Goal: Information Seeking & Learning: Check status

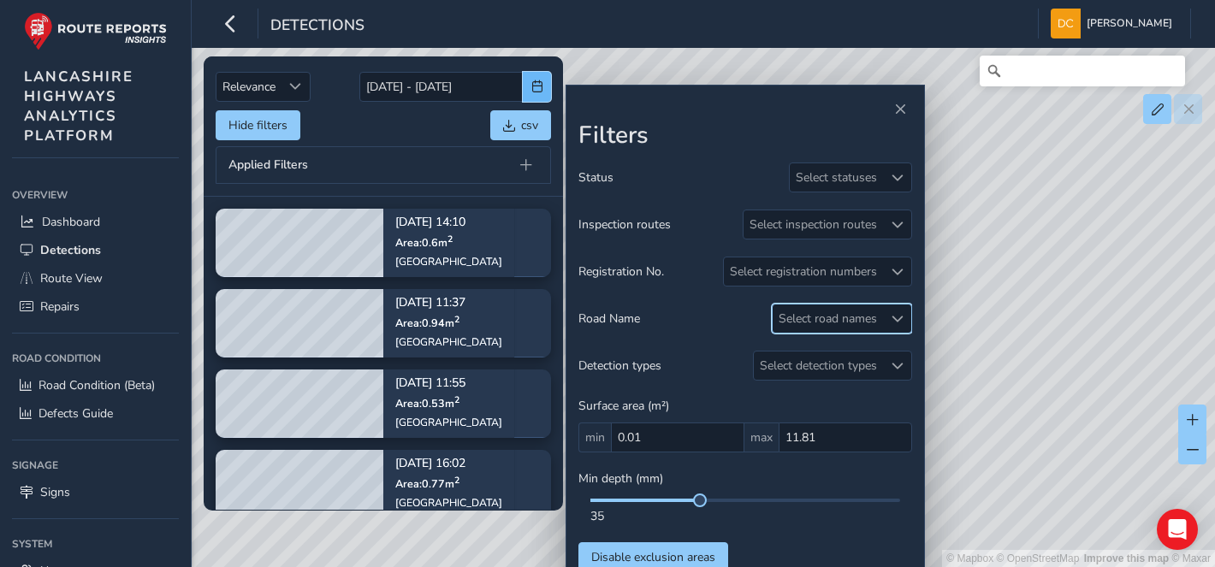
click at [529, 88] on button "button" at bounding box center [537, 87] width 28 height 30
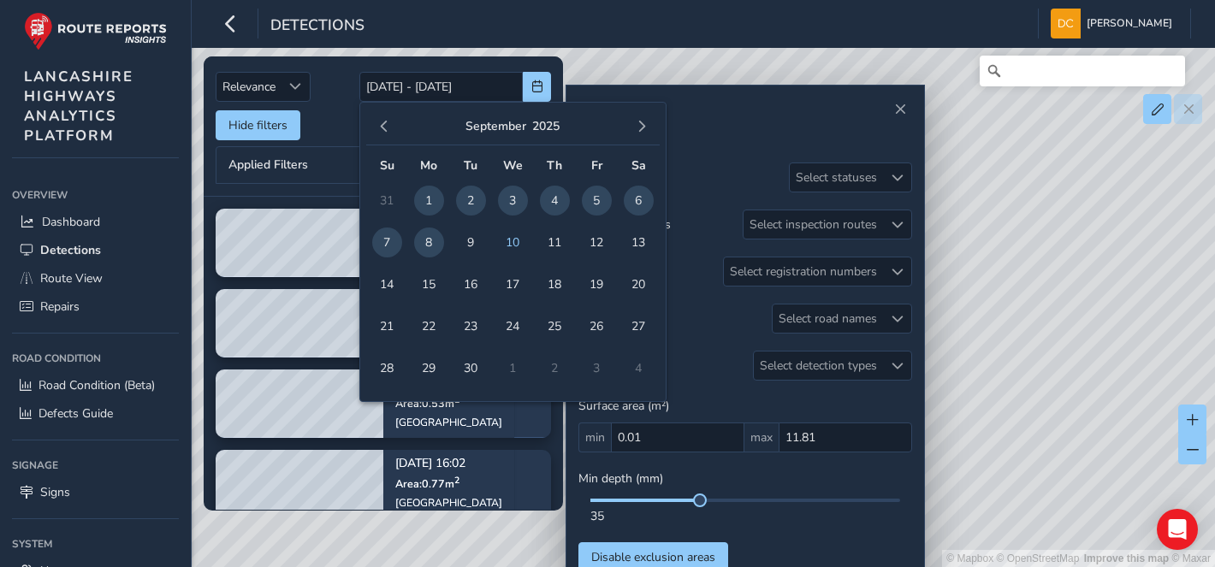
click at [385, 234] on span "7" at bounding box center [387, 243] width 30 height 30
type input "[DATE]"
click at [385, 234] on span "7" at bounding box center [387, 243] width 30 height 30
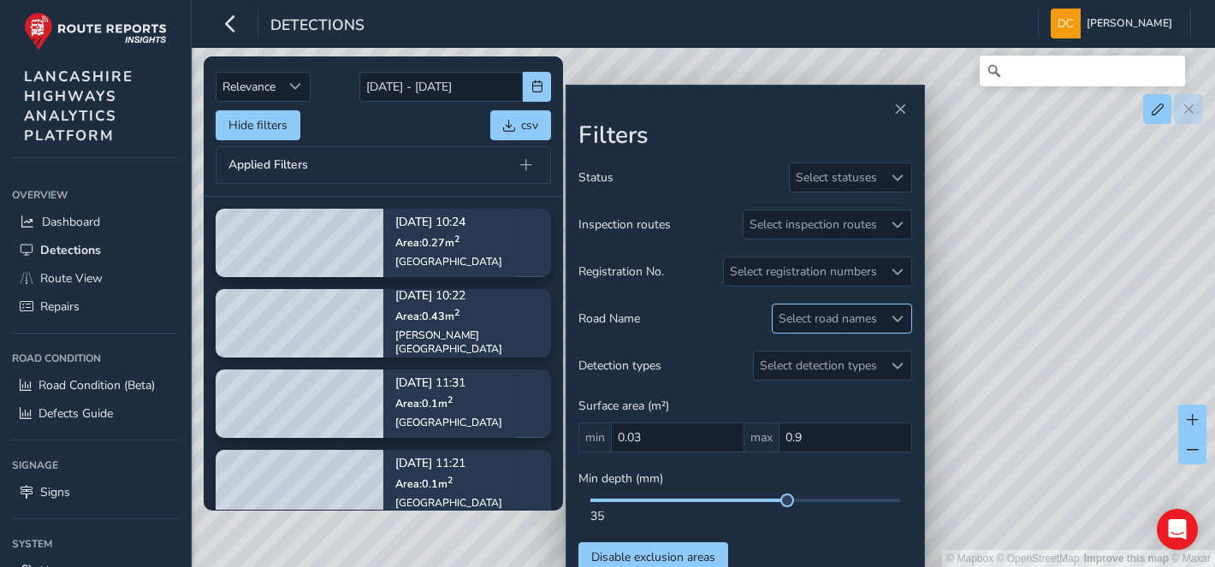
click at [819, 321] on div "Select road names" at bounding box center [827, 319] width 110 height 28
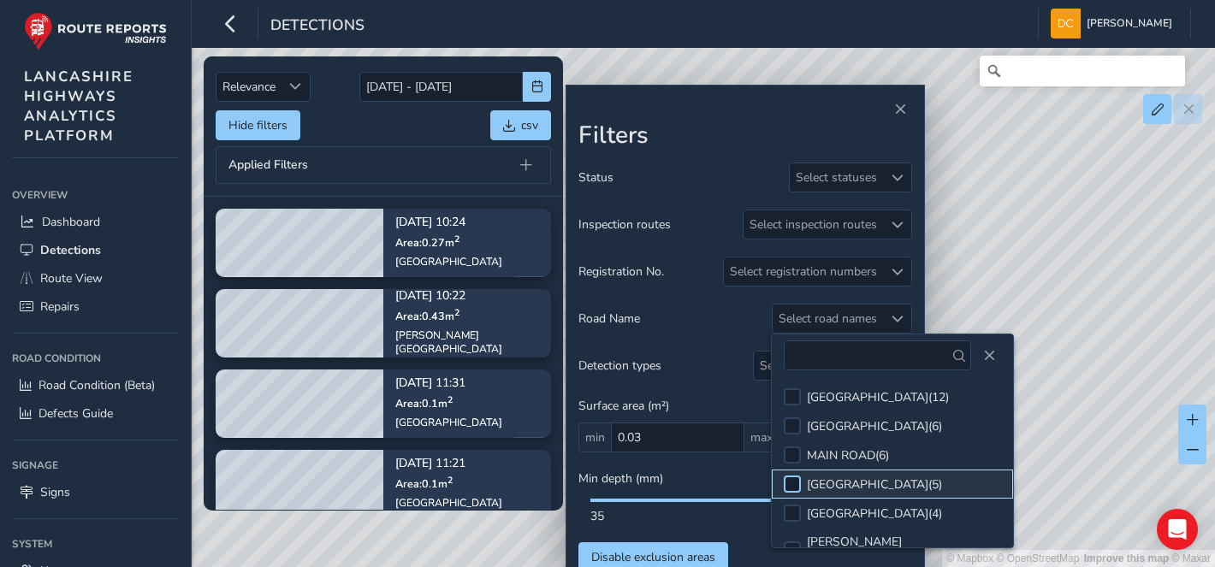
click at [797, 488] on div at bounding box center [792, 484] width 17 height 17
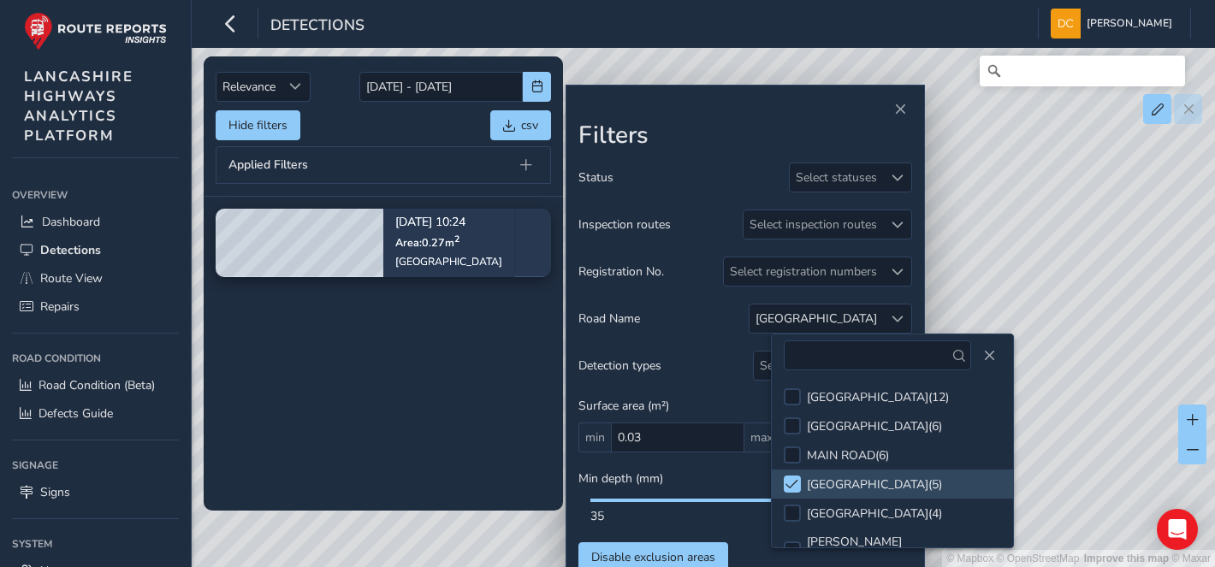
click at [1096, 319] on div "© Mapbox © OpenStreetMap Improve this map © Maxar" at bounding box center [607, 283] width 1215 height 567
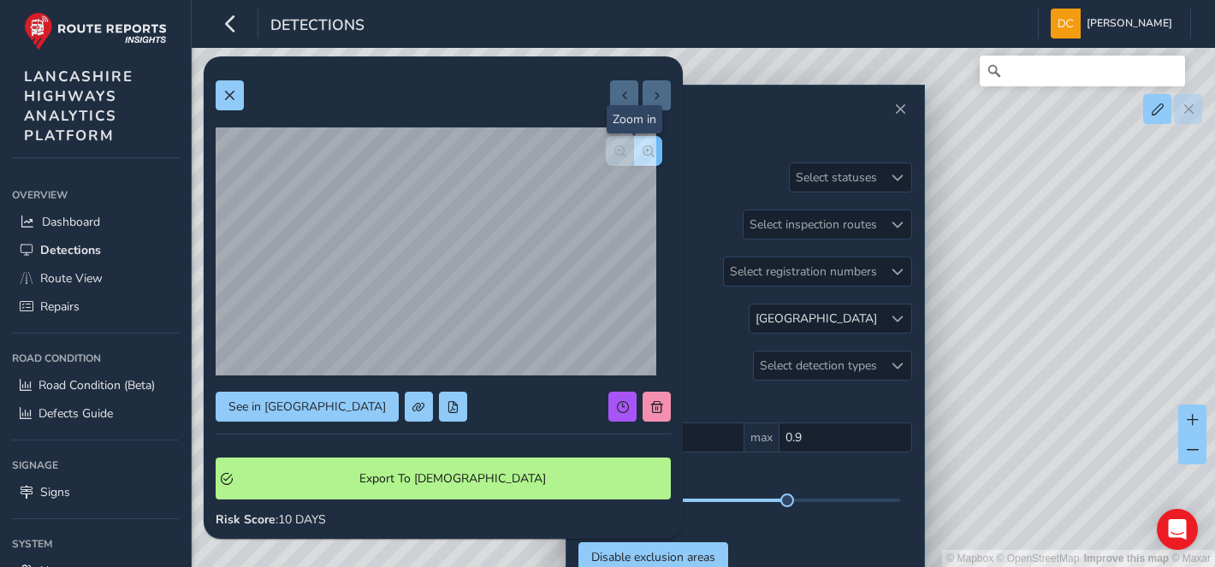
click at [642, 150] on span "button" at bounding box center [648, 151] width 12 height 12
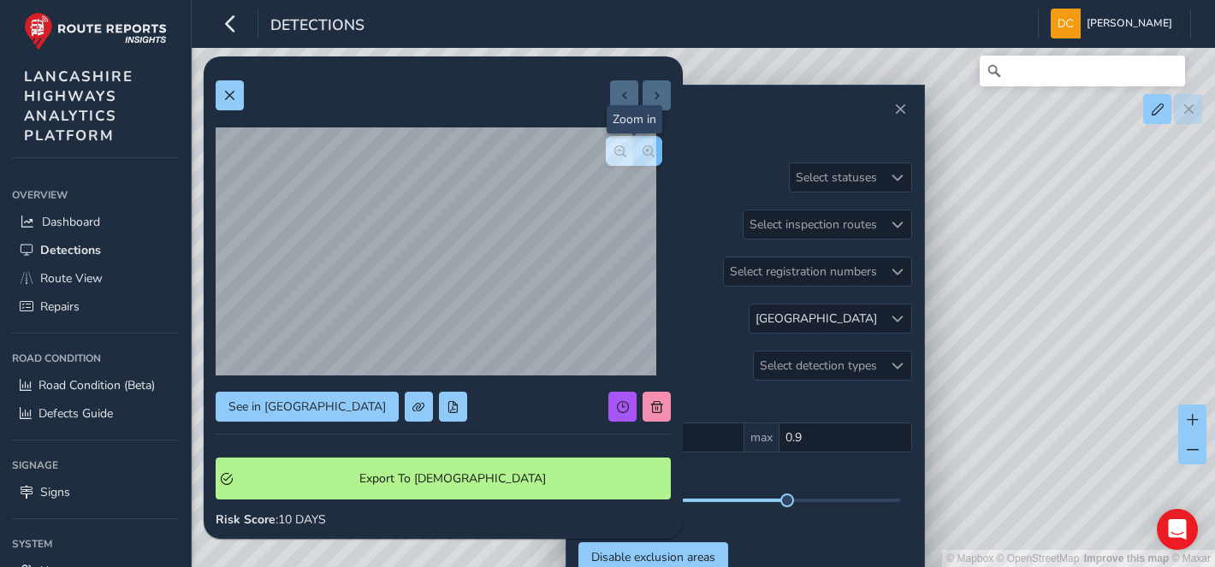
click at [634, 150] on div at bounding box center [634, 151] width 56 height 30
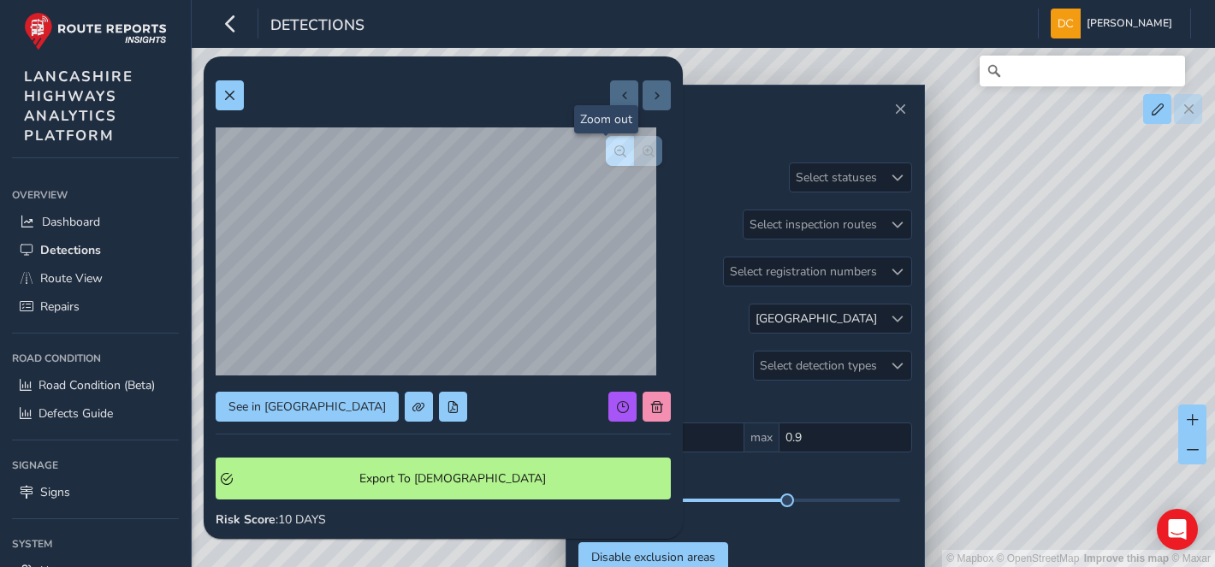
click at [606, 148] on button "button" at bounding box center [620, 151] width 28 height 30
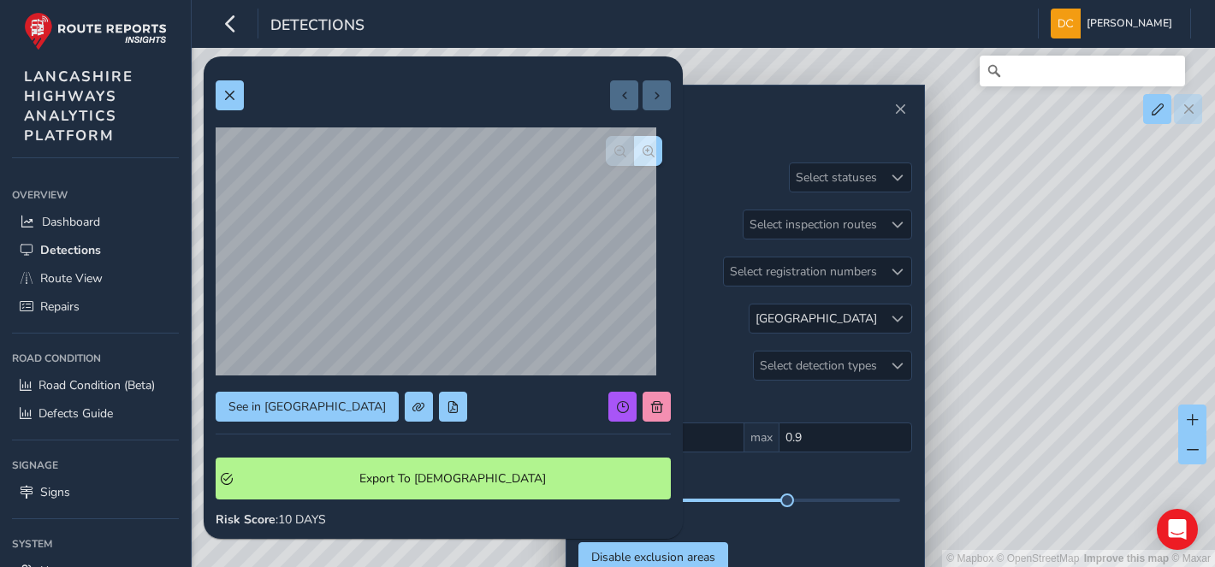
click at [606, 148] on div at bounding box center [634, 151] width 56 height 30
click at [447, 406] on span at bounding box center [453, 407] width 12 height 12
click at [634, 159] on button "button" at bounding box center [648, 151] width 28 height 30
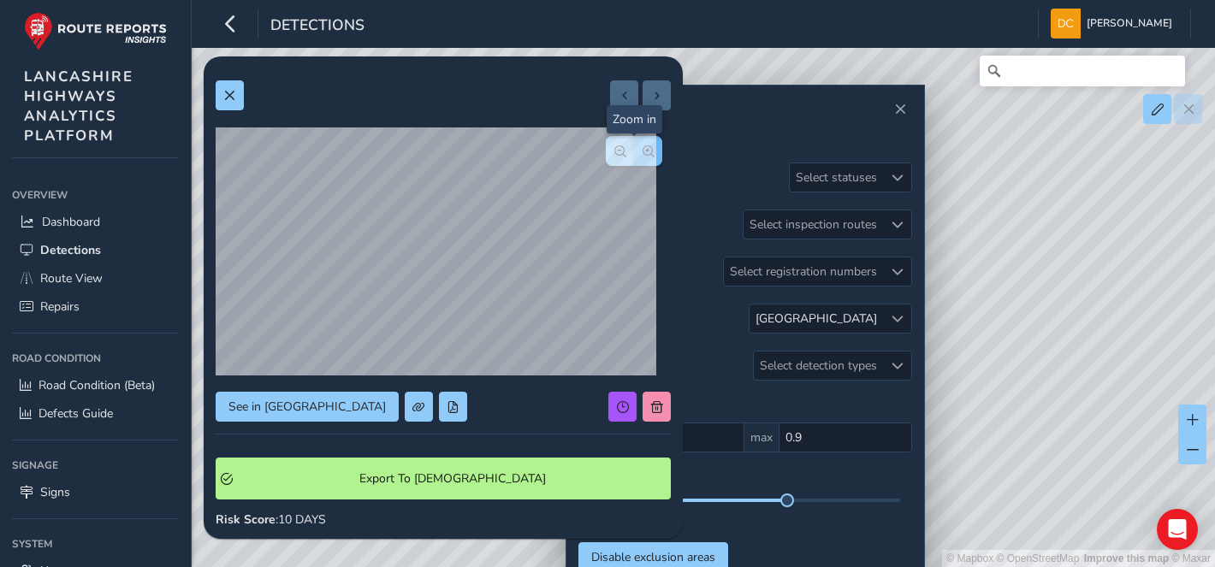
click at [634, 159] on button "button" at bounding box center [648, 151] width 28 height 30
click at [627, 159] on div at bounding box center [634, 151] width 56 height 30
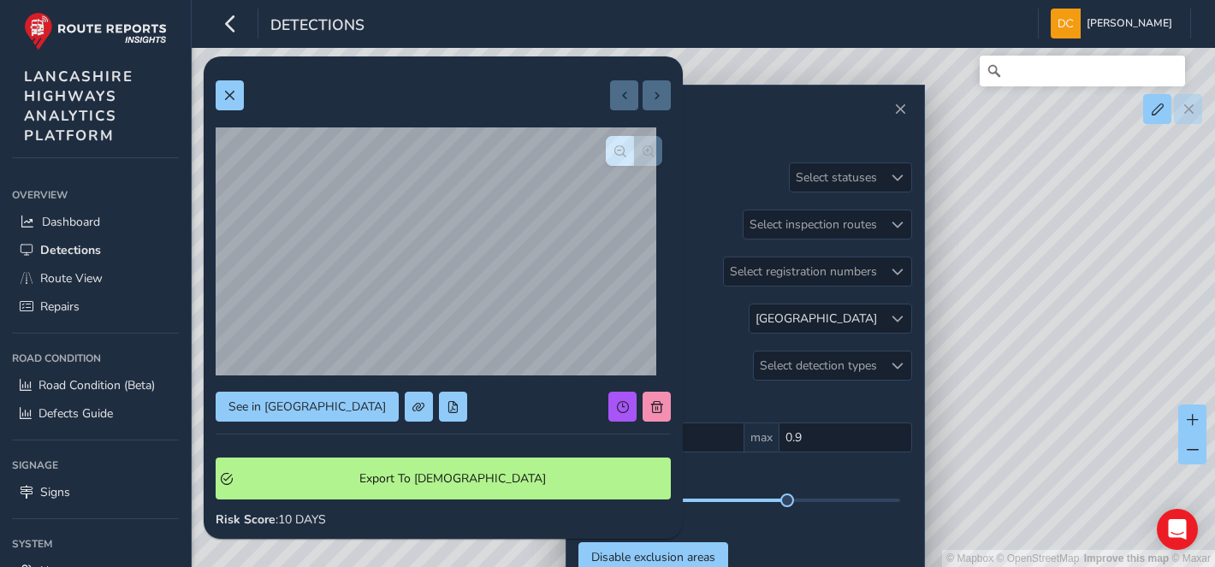
click at [627, 159] on div at bounding box center [634, 151] width 56 height 30
click at [606, 151] on button "button" at bounding box center [620, 151] width 28 height 30
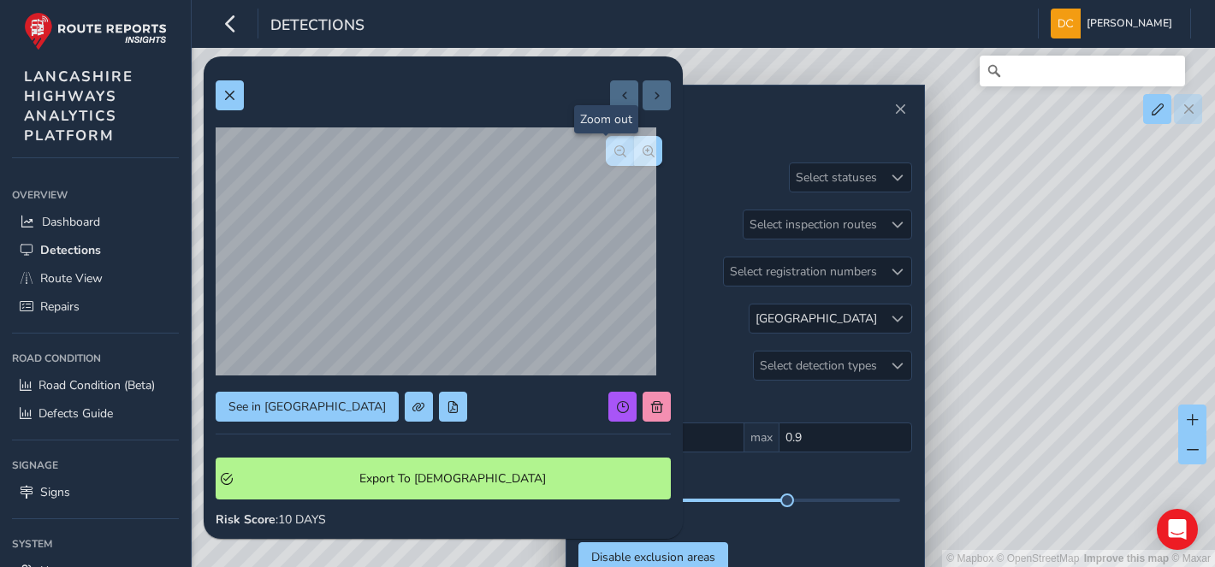
click at [606, 151] on button "button" at bounding box center [620, 151] width 28 height 30
click at [888, 320] on div at bounding box center [897, 319] width 28 height 28
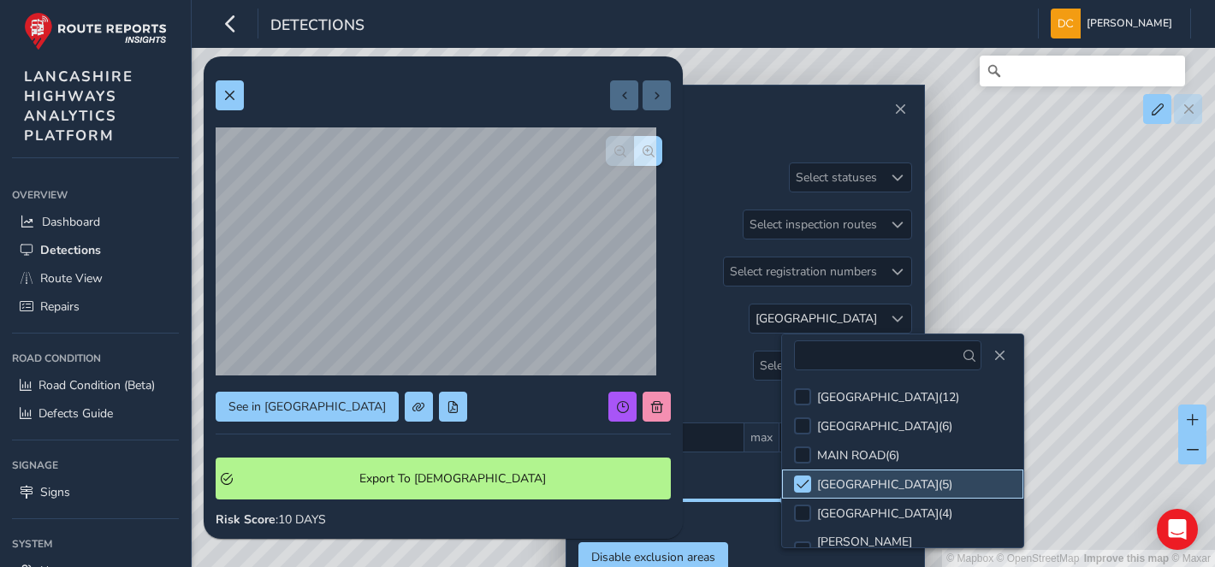
click at [792, 483] on li "MELLING ROAD ( 5 )" at bounding box center [902, 484] width 241 height 29
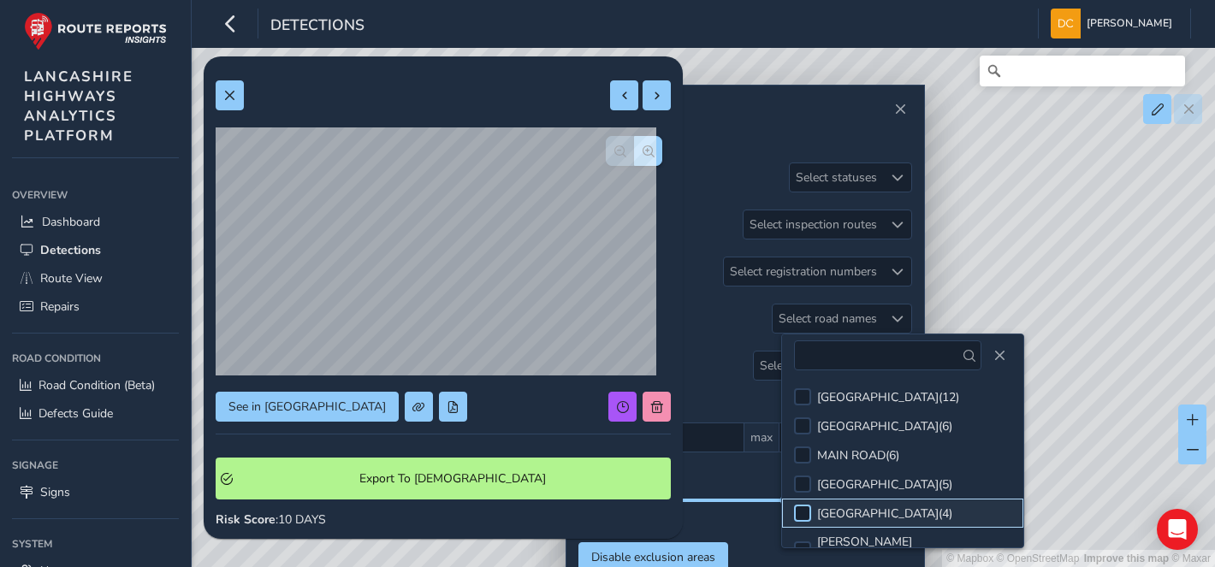
click at [798, 511] on div at bounding box center [802, 513] width 17 height 17
click at [988, 362] on button "Close" at bounding box center [999, 356] width 24 height 24
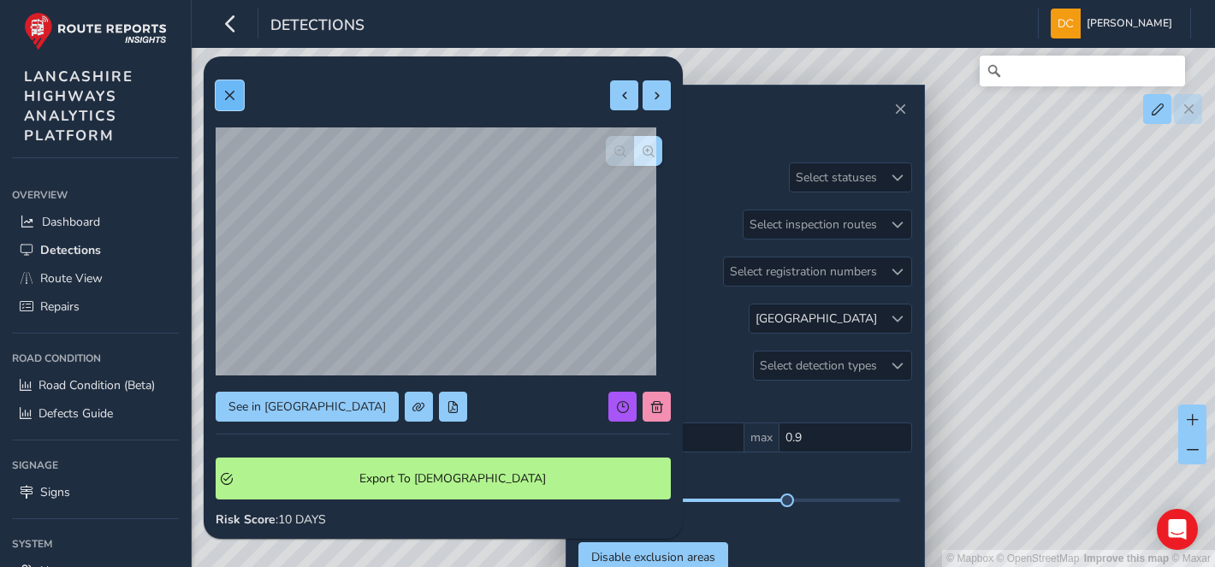
click at [235, 83] on button at bounding box center [230, 95] width 28 height 30
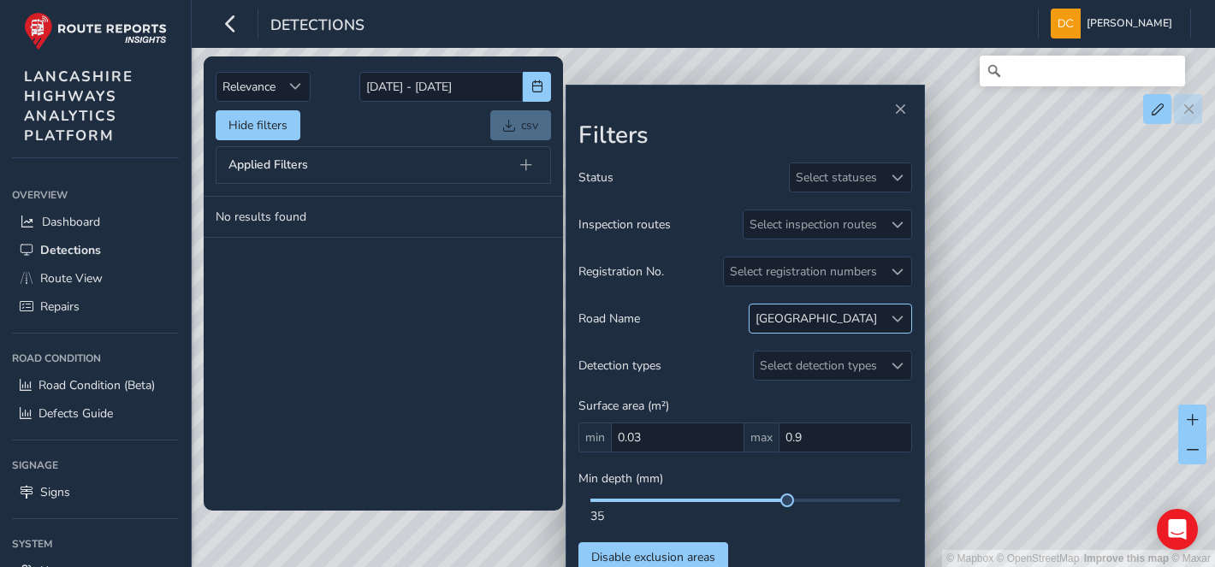
click at [896, 318] on span at bounding box center [897, 319] width 12 height 12
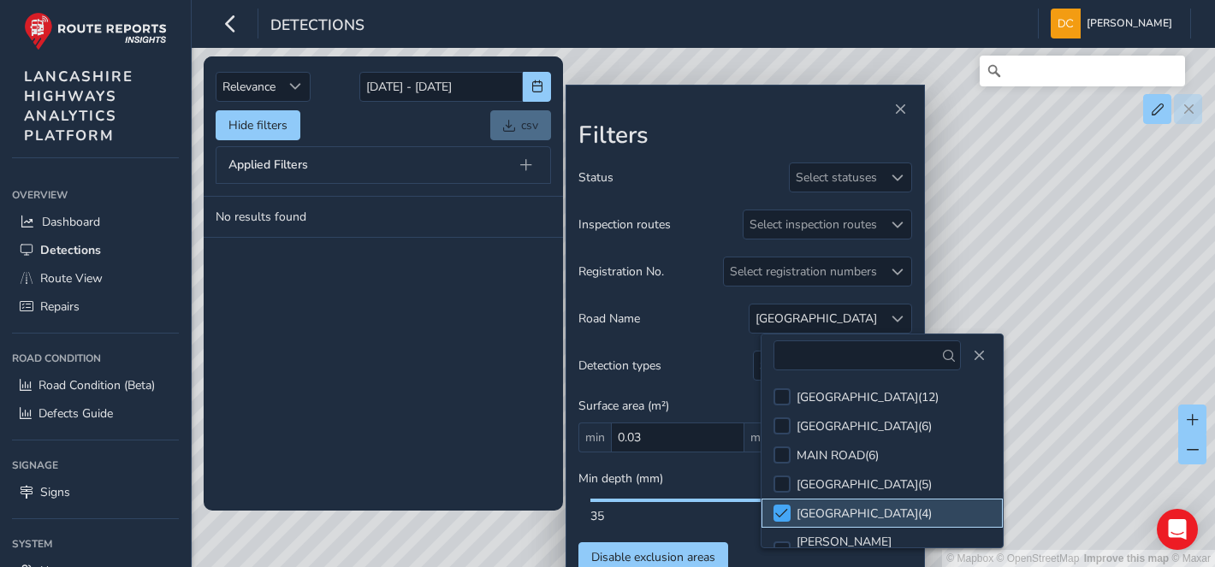
click at [781, 507] on span at bounding box center [781, 513] width 13 height 12
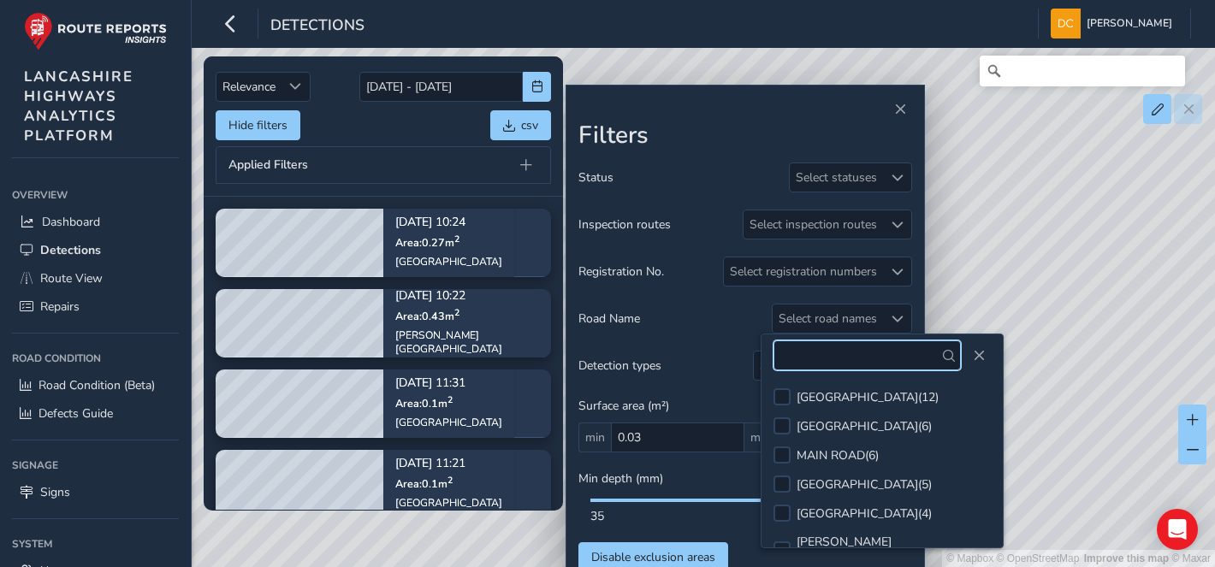
click at [816, 357] on input "text" at bounding box center [866, 355] width 187 height 30
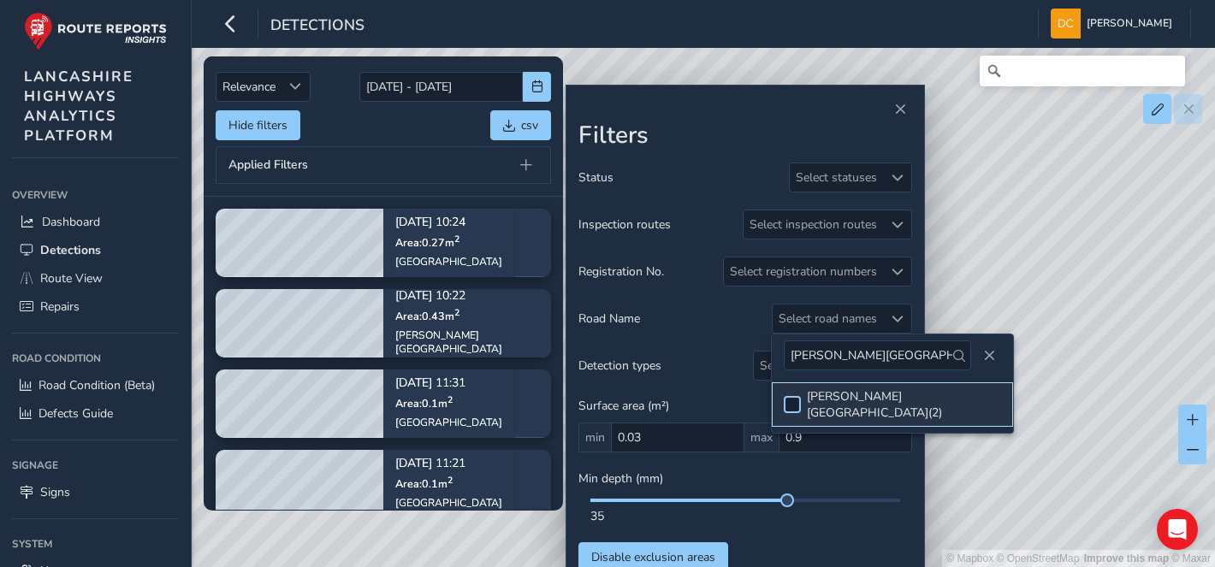
click at [790, 396] on div at bounding box center [792, 404] width 17 height 17
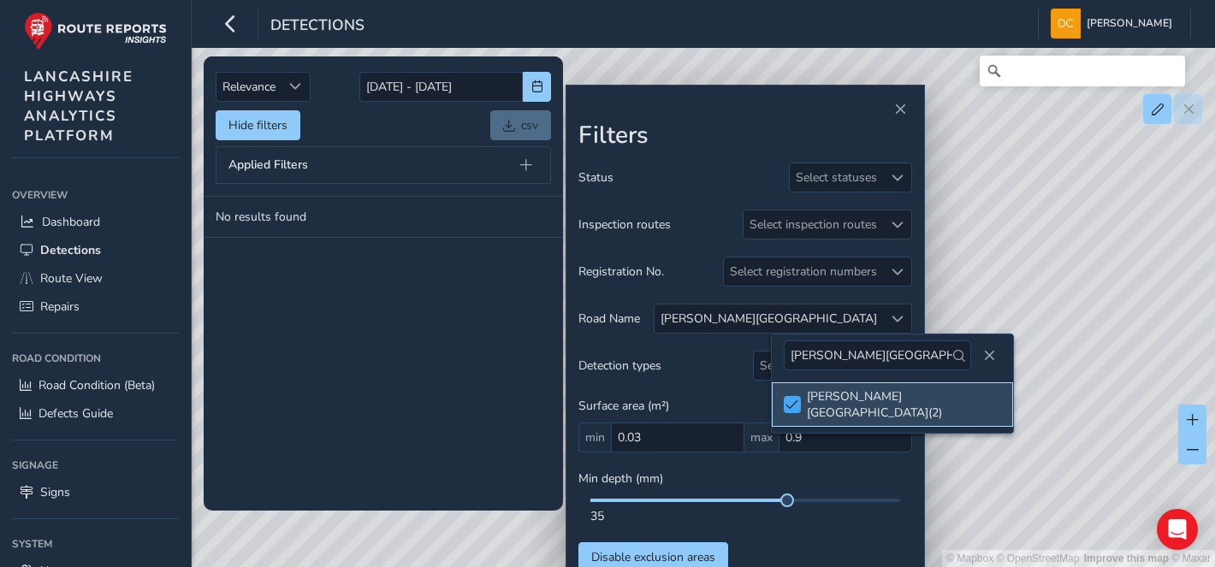
click at [791, 399] on span at bounding box center [791, 405] width 13 height 12
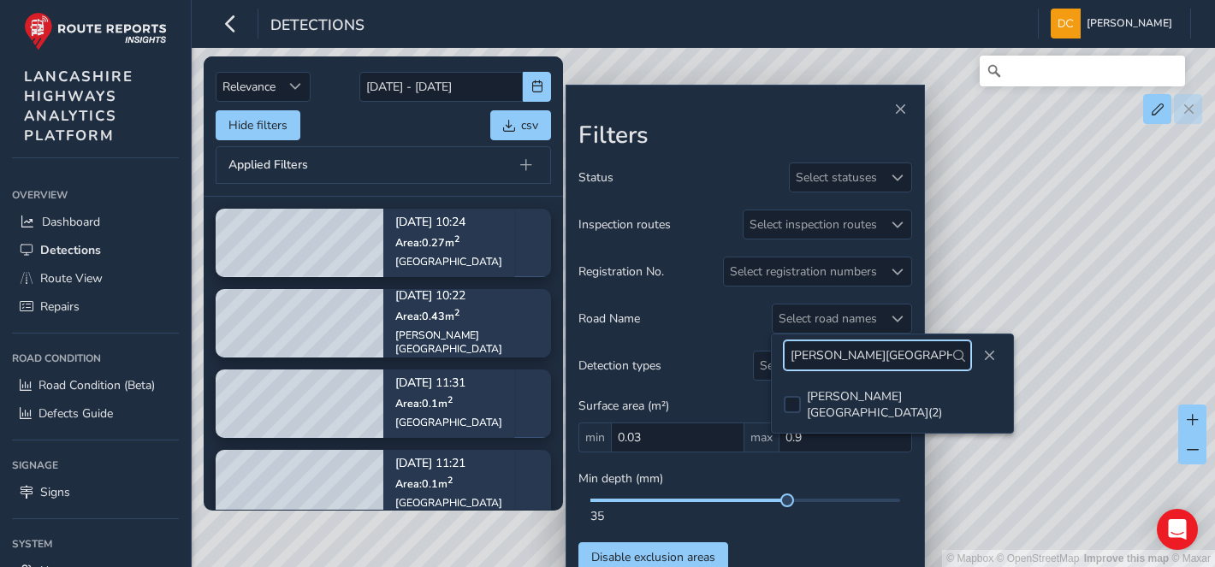
drag, startPoint x: 876, startPoint y: 342, endPoint x: 862, endPoint y: 352, distance: 17.1
click at [873, 344] on input "[PERSON_NAME][GEOGRAPHIC_DATA]" at bounding box center [877, 355] width 187 height 30
type input "b"
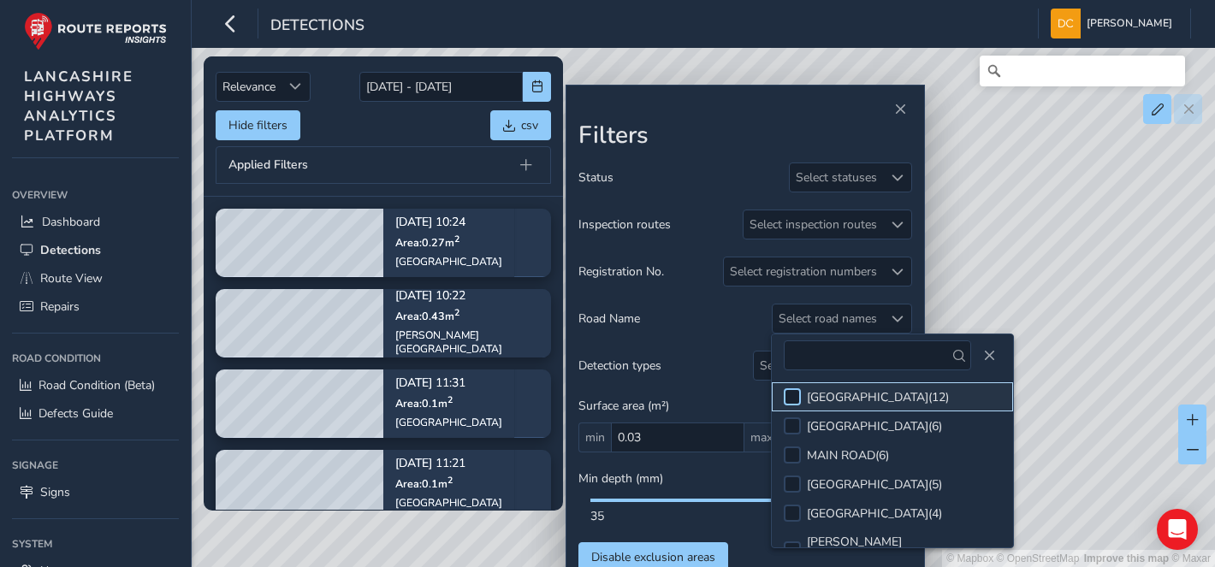
click at [790, 395] on div at bounding box center [792, 396] width 17 height 17
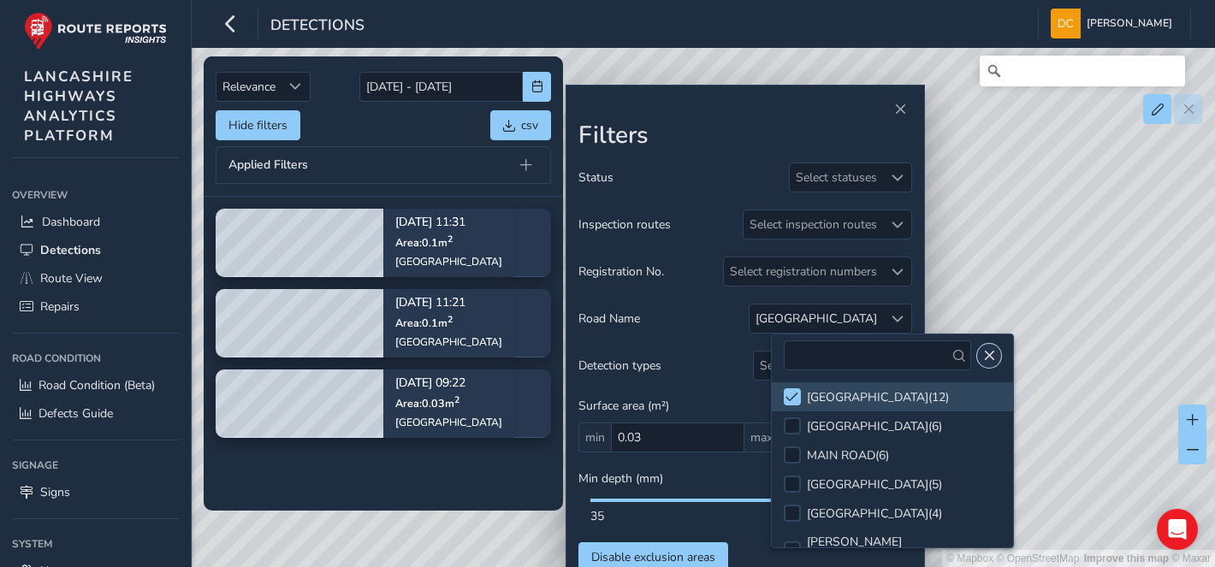
click at [979, 347] on button "Close" at bounding box center [989, 356] width 24 height 24
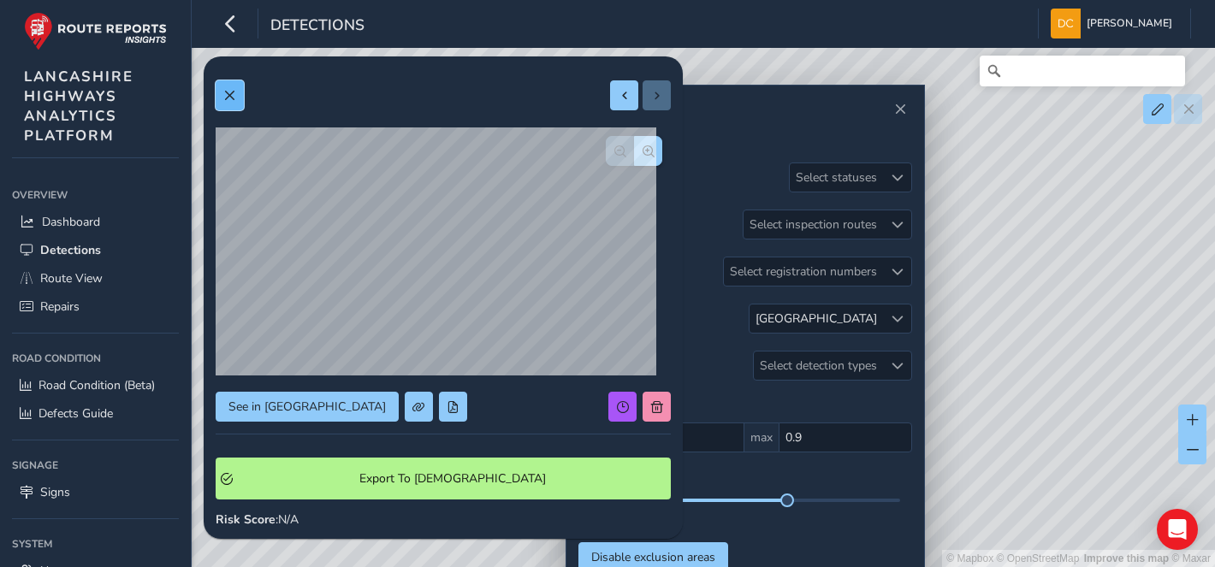
click at [223, 95] on span at bounding box center [229, 96] width 12 height 12
click at [642, 154] on span "button" at bounding box center [648, 151] width 12 height 12
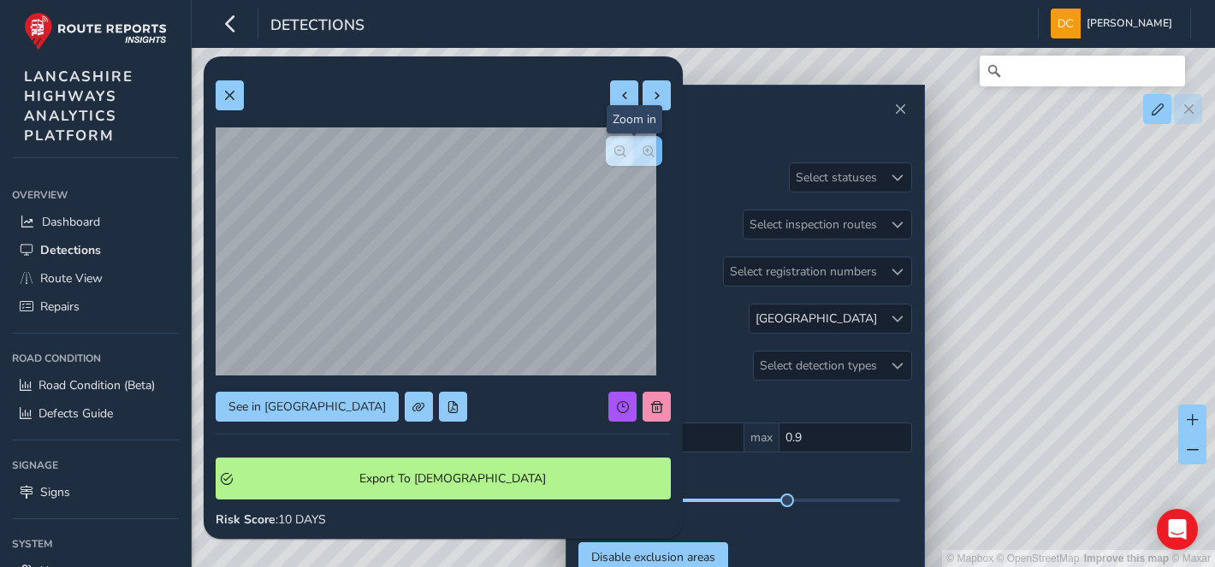
click at [642, 154] on span "button" at bounding box center [648, 151] width 12 height 12
click at [627, 154] on div at bounding box center [634, 151] width 56 height 30
click at [228, 86] on button at bounding box center [230, 95] width 28 height 30
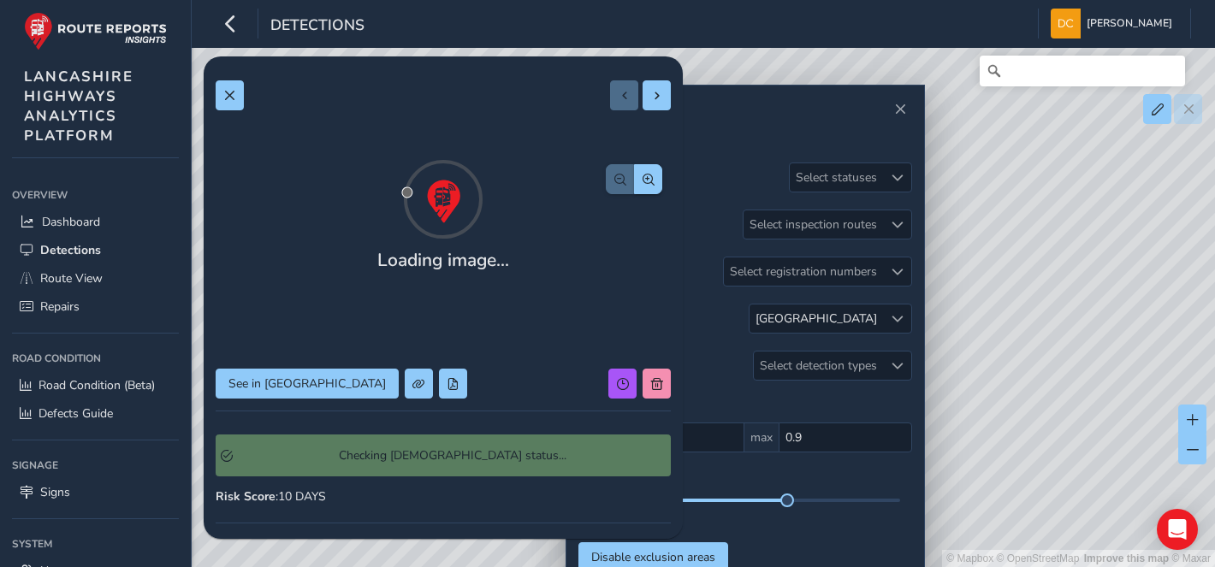
click at [308, 374] on div "Loading image... See in Route View Checking Symology status... Risk Score : 10 …" at bounding box center [443, 469] width 455 height 802
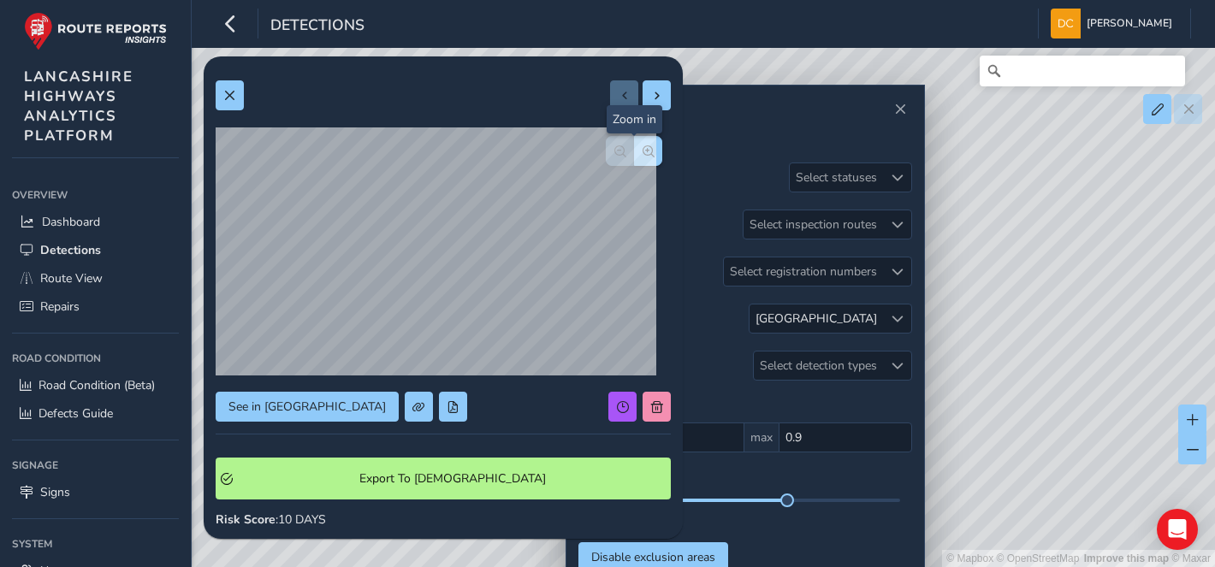
click at [642, 156] on span "button" at bounding box center [648, 151] width 12 height 12
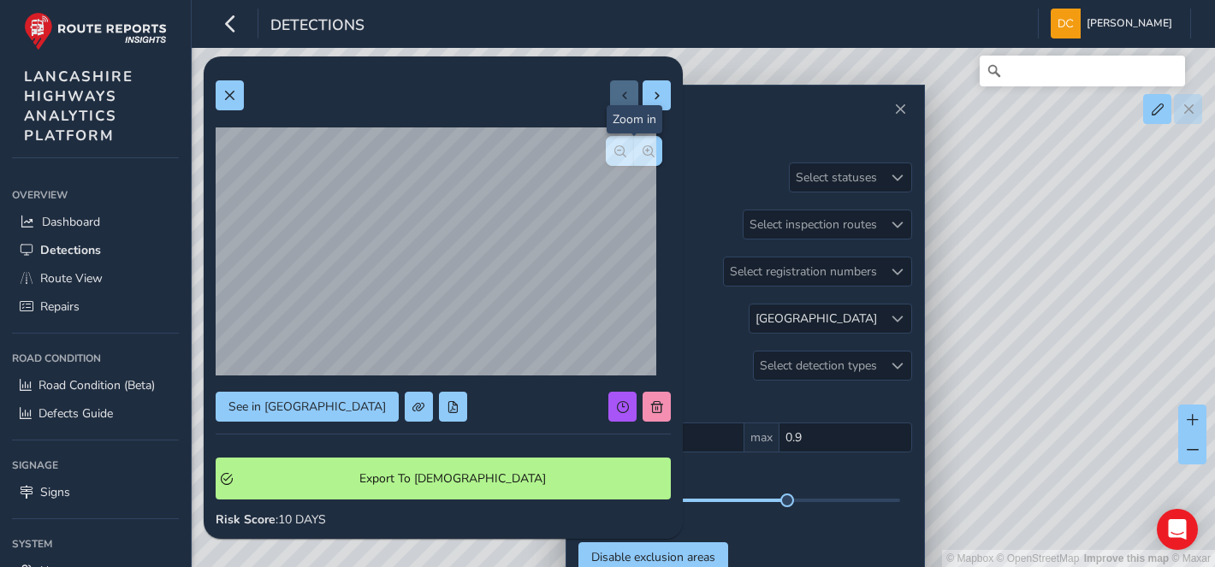
click at [638, 156] on div at bounding box center [634, 151] width 56 height 30
click at [234, 90] on span at bounding box center [229, 96] width 12 height 12
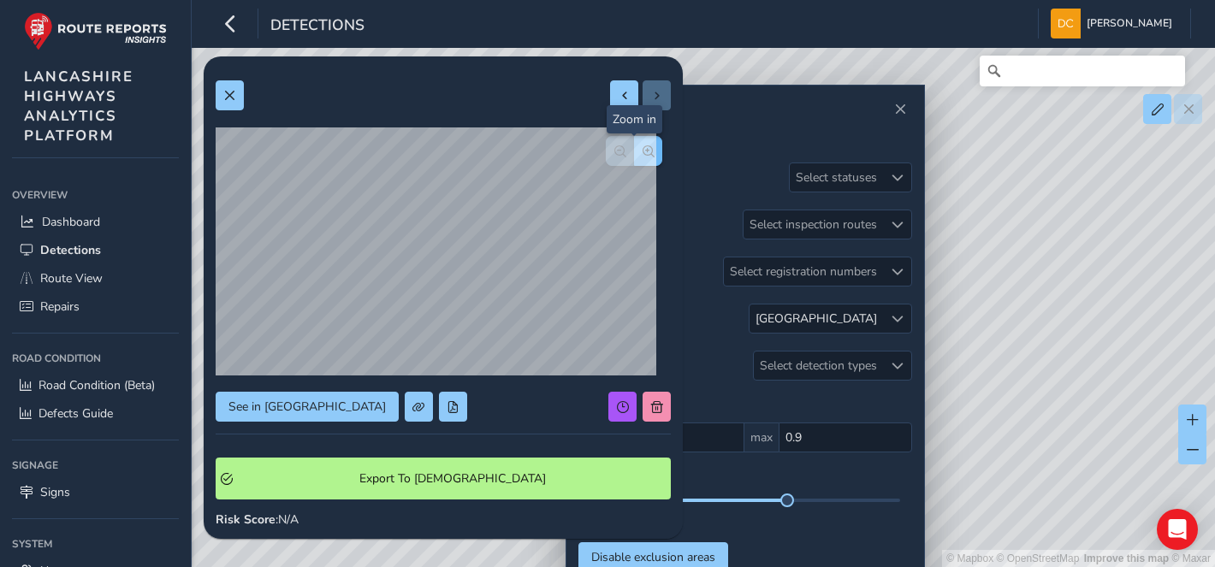
click at [642, 151] on span "button" at bounding box center [648, 151] width 12 height 12
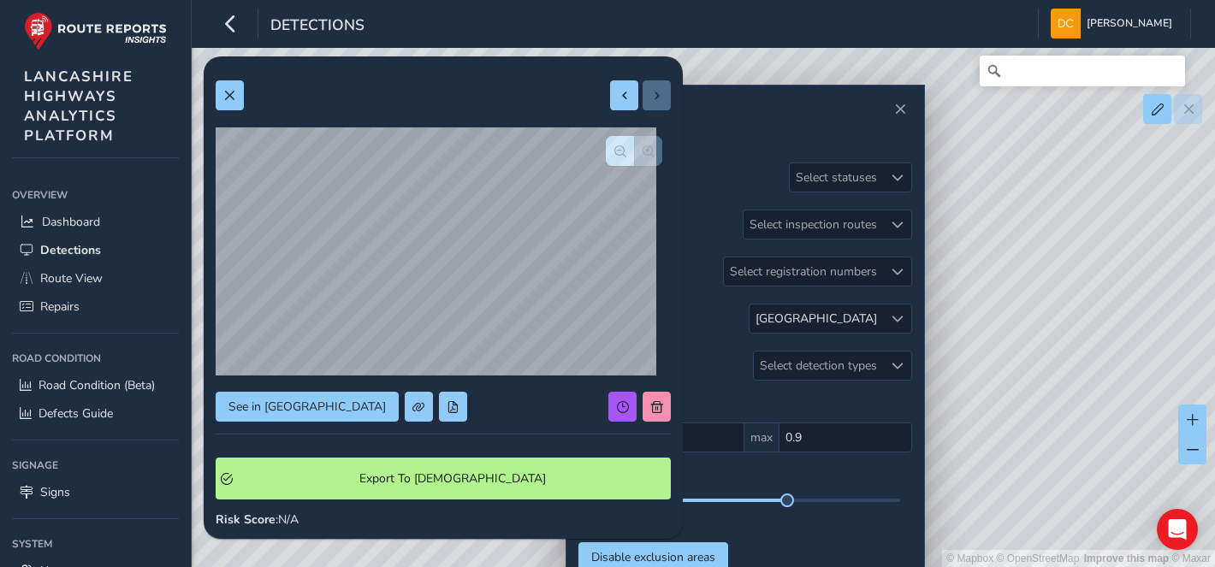
click at [631, 151] on div at bounding box center [634, 151] width 56 height 30
click at [1095, 244] on div "© Mapbox © OpenStreetMap Improve this map © Maxar" at bounding box center [607, 283] width 1215 height 567
click at [220, 91] on button at bounding box center [230, 95] width 28 height 30
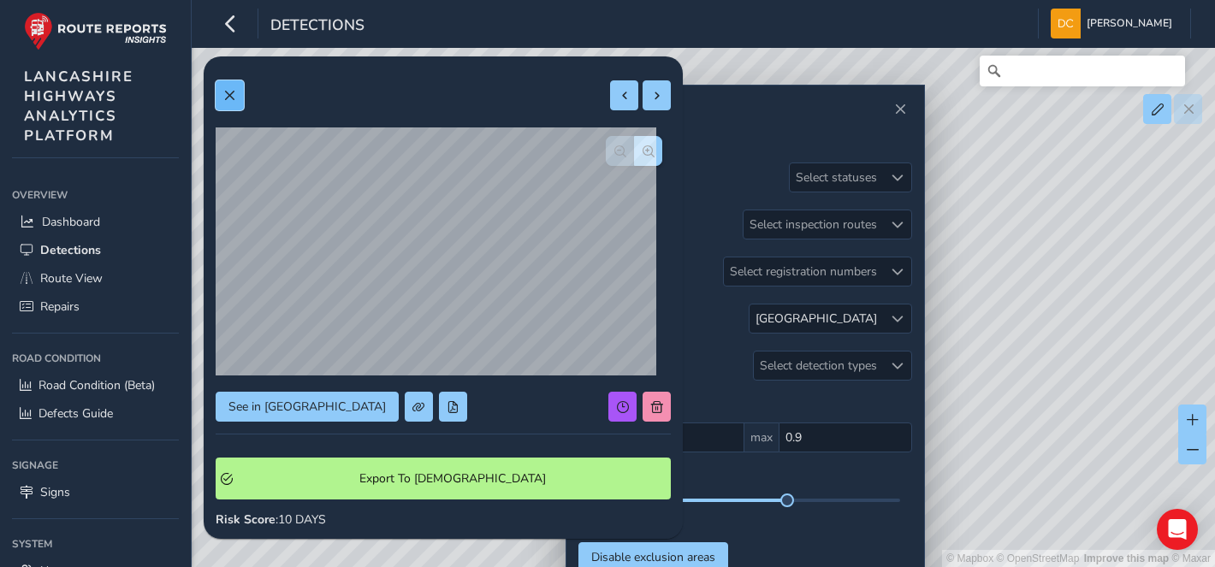
click at [219, 104] on button at bounding box center [230, 95] width 28 height 30
click at [900, 317] on span at bounding box center [897, 319] width 12 height 12
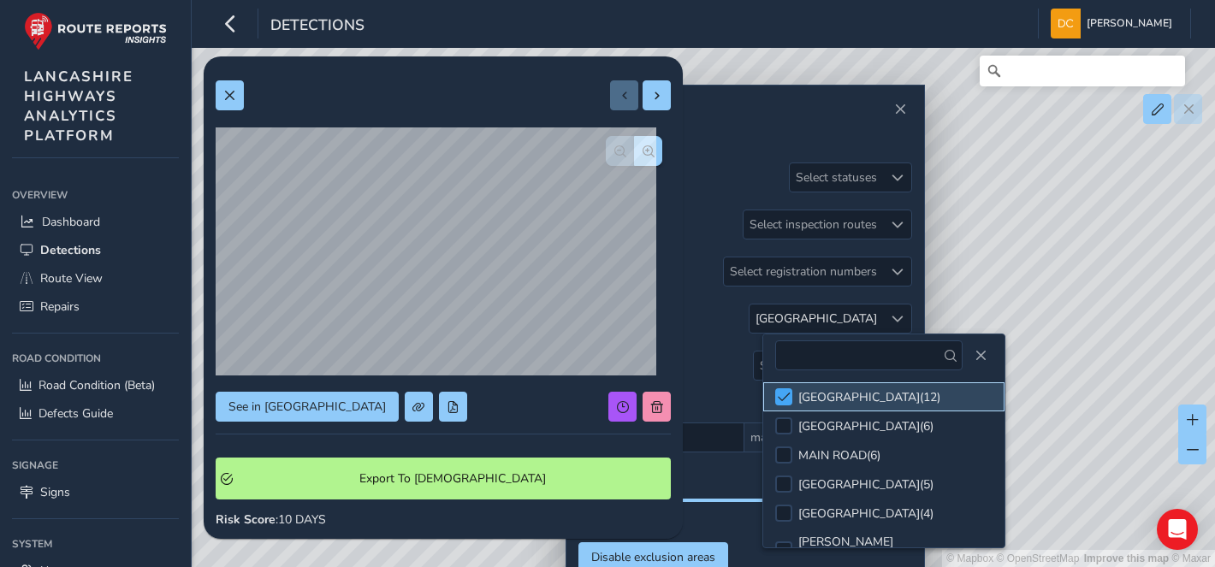
click at [791, 396] on div at bounding box center [783, 396] width 17 height 17
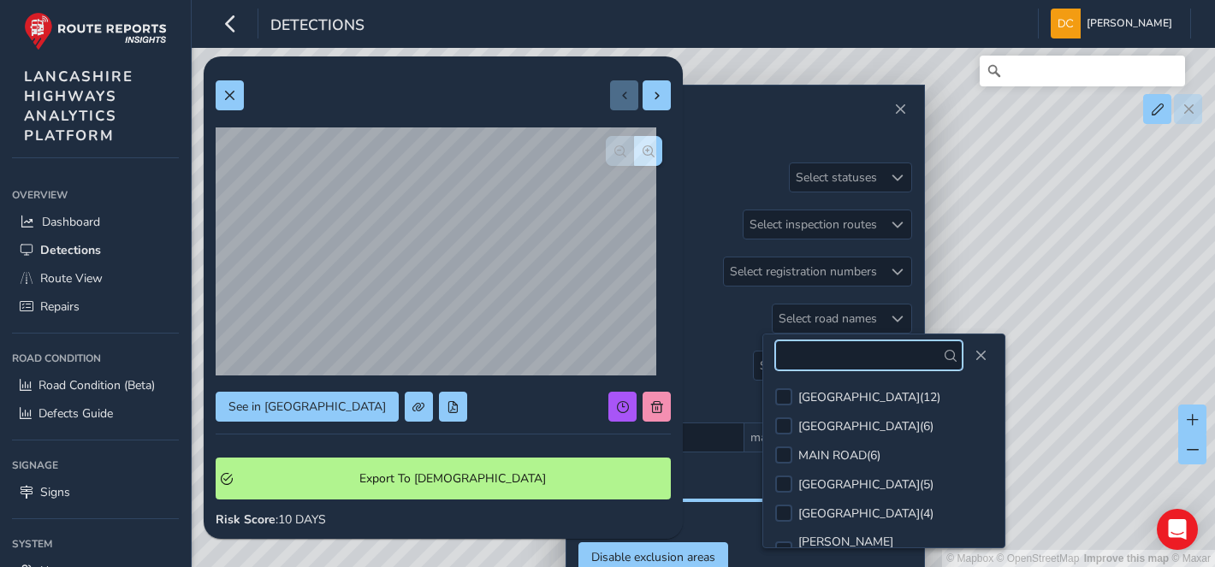
click at [827, 360] on input "text" at bounding box center [868, 355] width 187 height 30
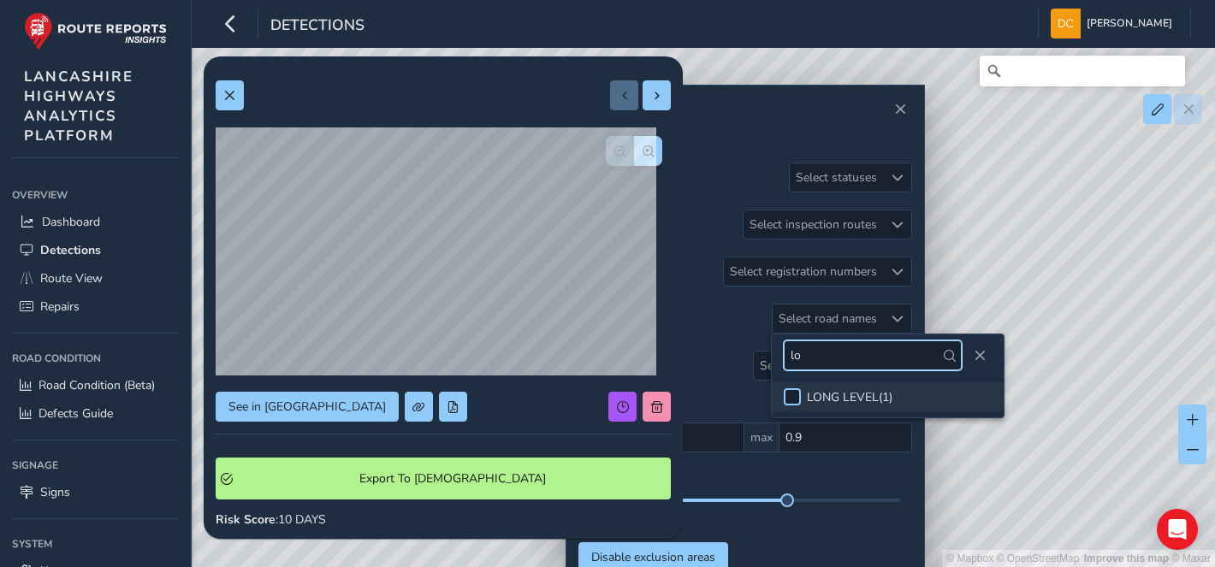
type input "lo"
click at [796, 403] on div at bounding box center [792, 396] width 17 height 17
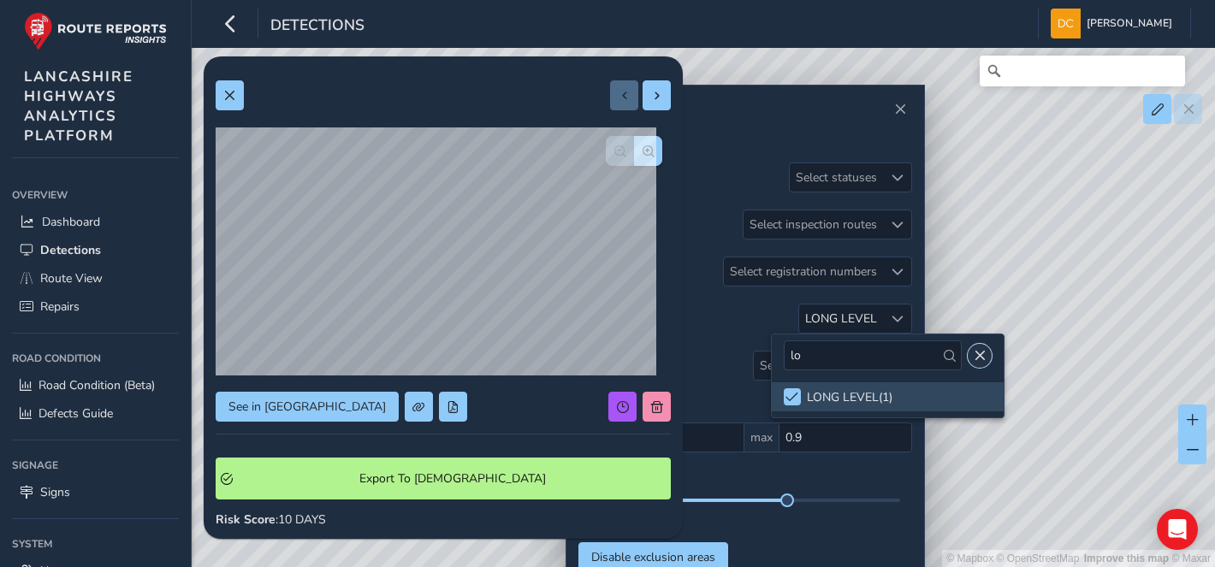
click at [976, 356] on span "Close" at bounding box center [980, 356] width 12 height 12
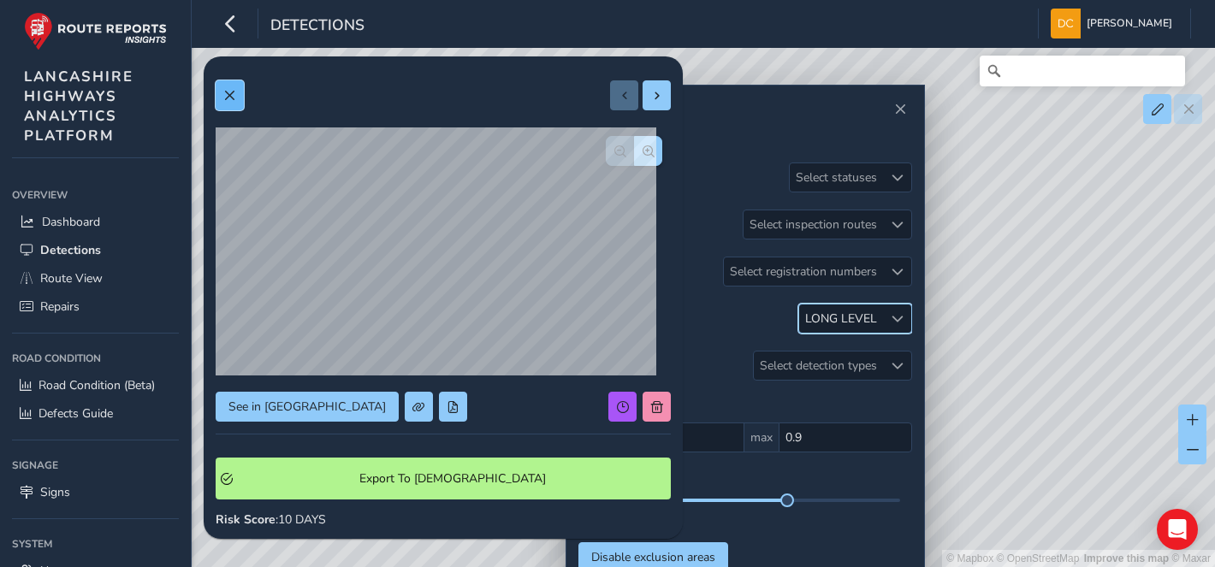
click at [229, 101] on button at bounding box center [230, 95] width 28 height 30
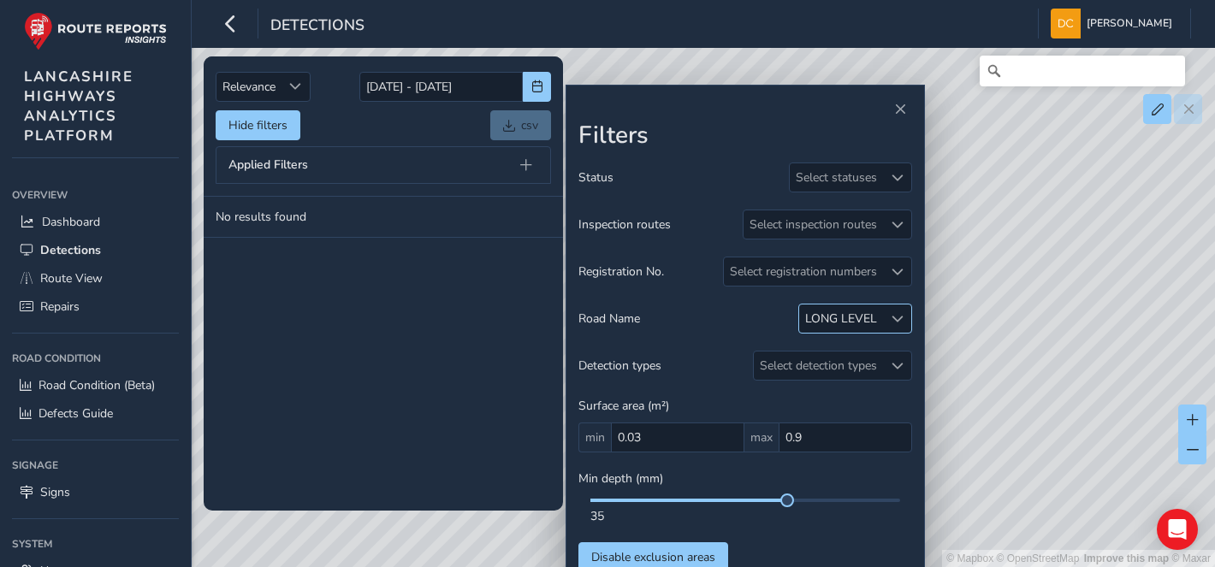
click at [886, 321] on div at bounding box center [897, 319] width 28 height 28
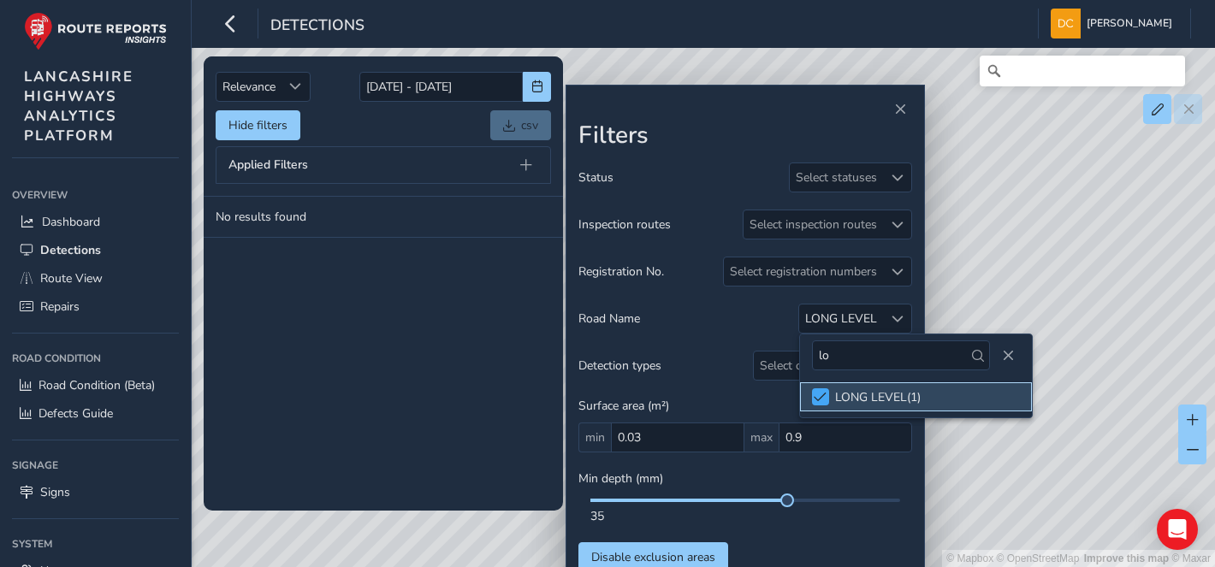
drag, startPoint x: 808, startPoint y: 396, endPoint x: 828, endPoint y: 395, distance: 19.7
click at [815, 396] on li "LONG LEVEL ( 1 )" at bounding box center [916, 396] width 232 height 29
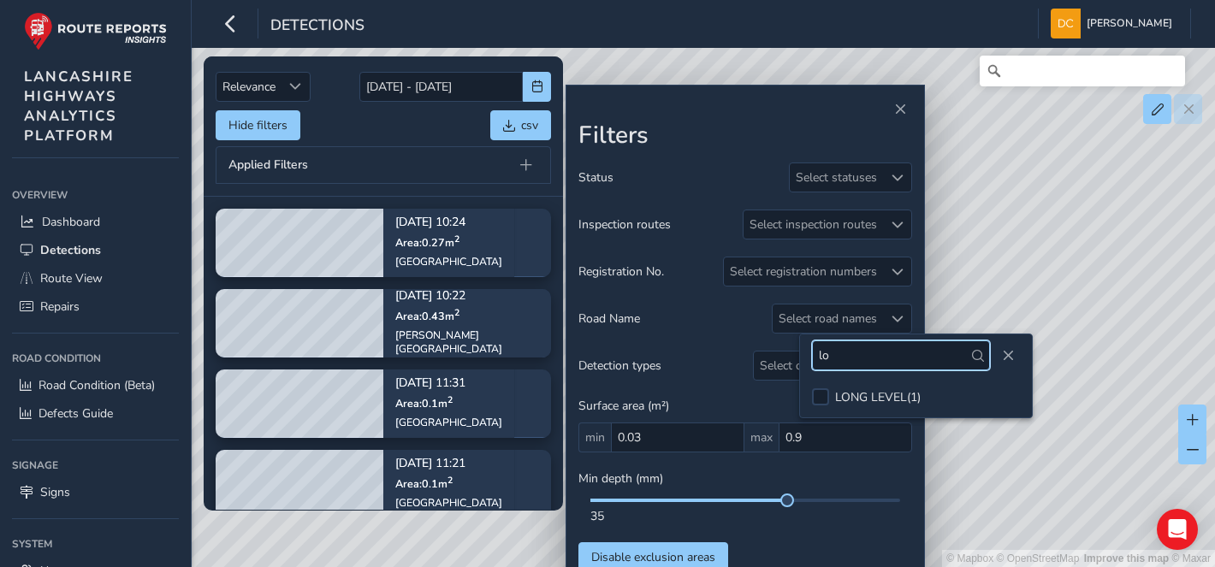
click at [828, 361] on input "lo" at bounding box center [901, 355] width 178 height 30
type input "l"
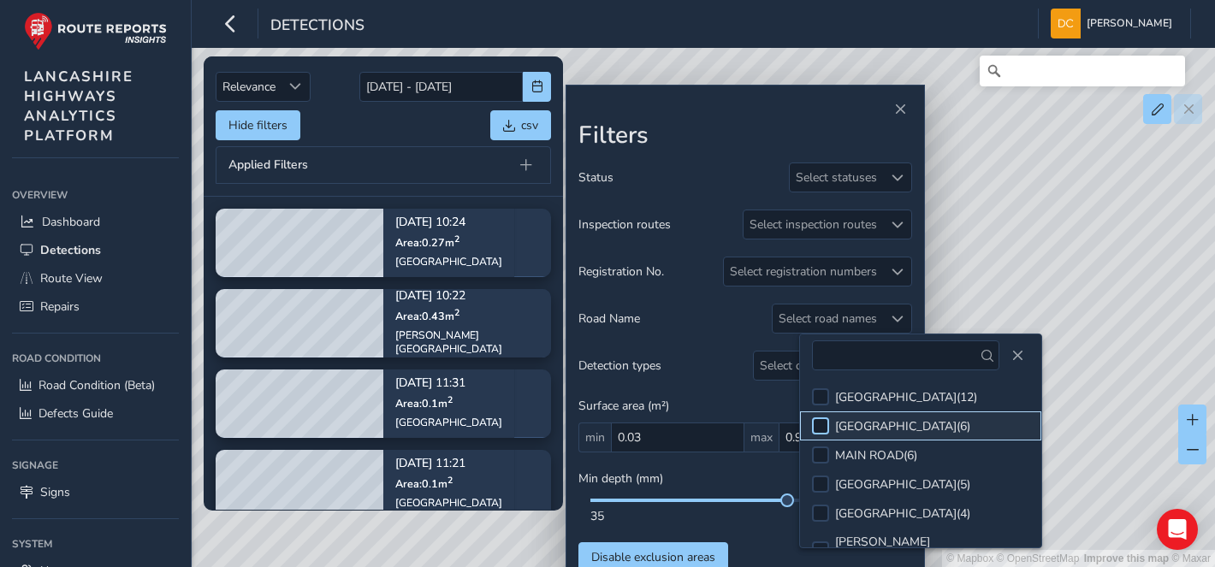
click at [815, 426] on div at bounding box center [820, 425] width 17 height 17
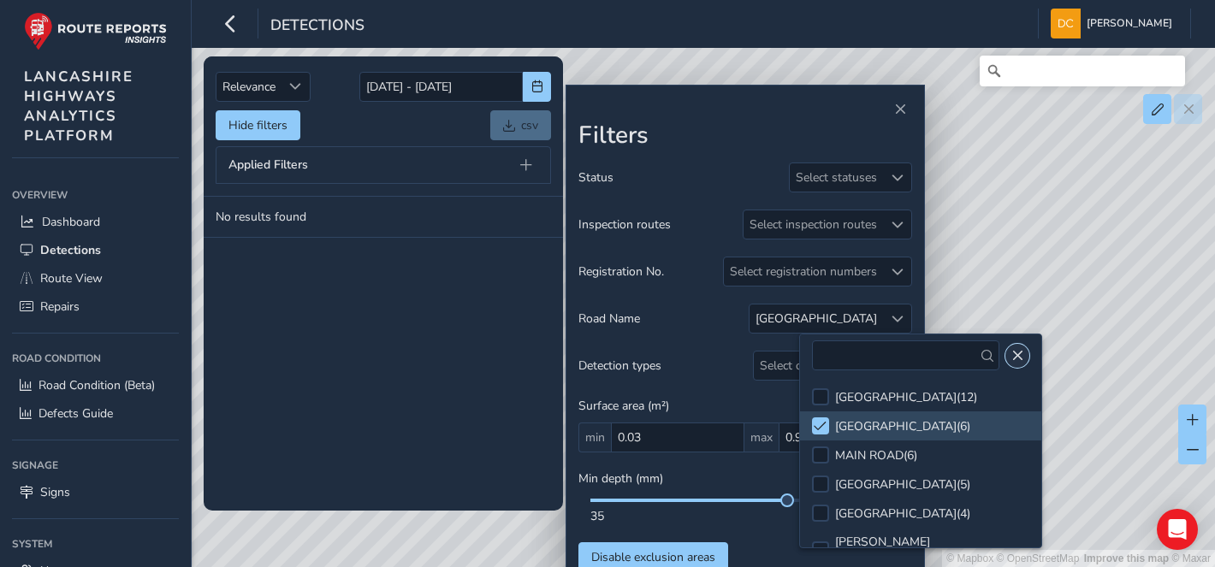
click at [1011, 354] on span "Close" at bounding box center [1017, 356] width 12 height 12
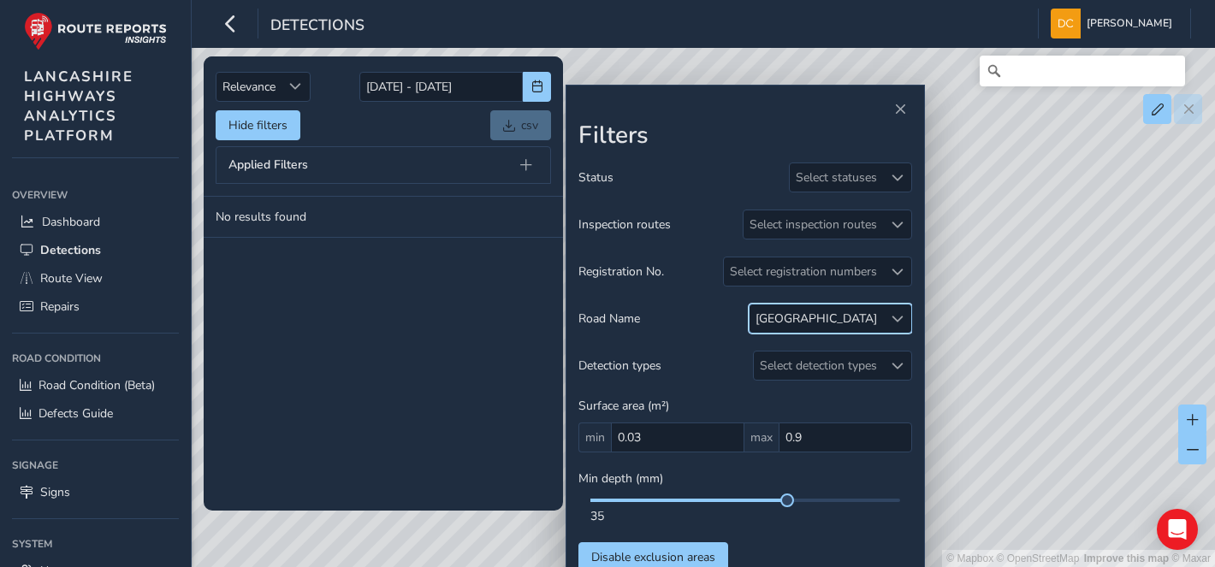
click at [899, 317] on span at bounding box center [897, 319] width 12 height 12
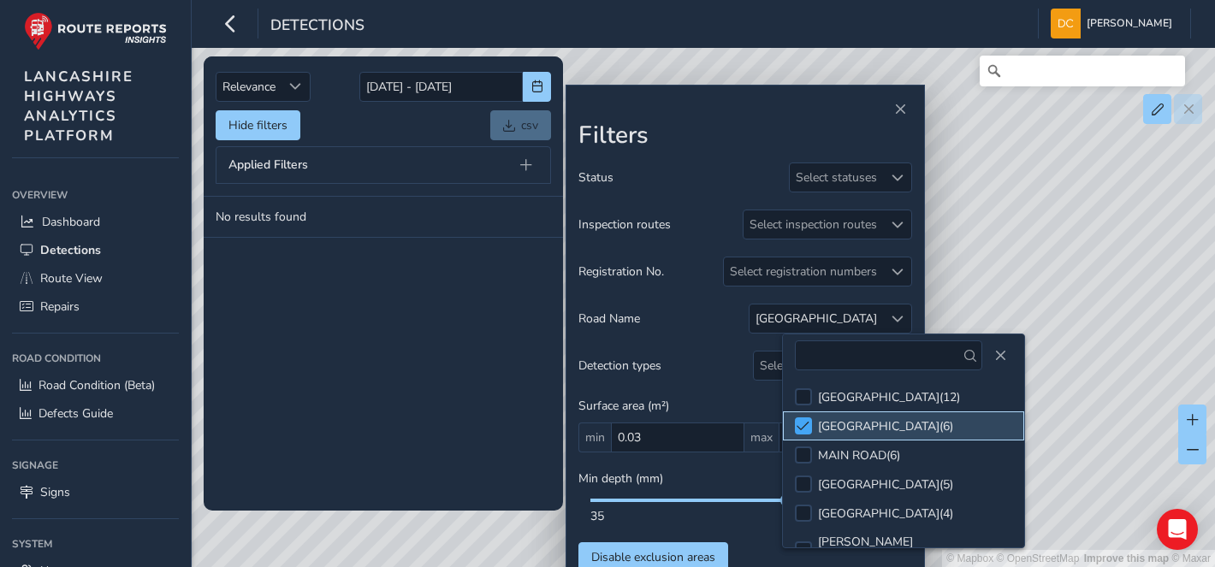
click at [810, 423] on div at bounding box center [803, 425] width 17 height 17
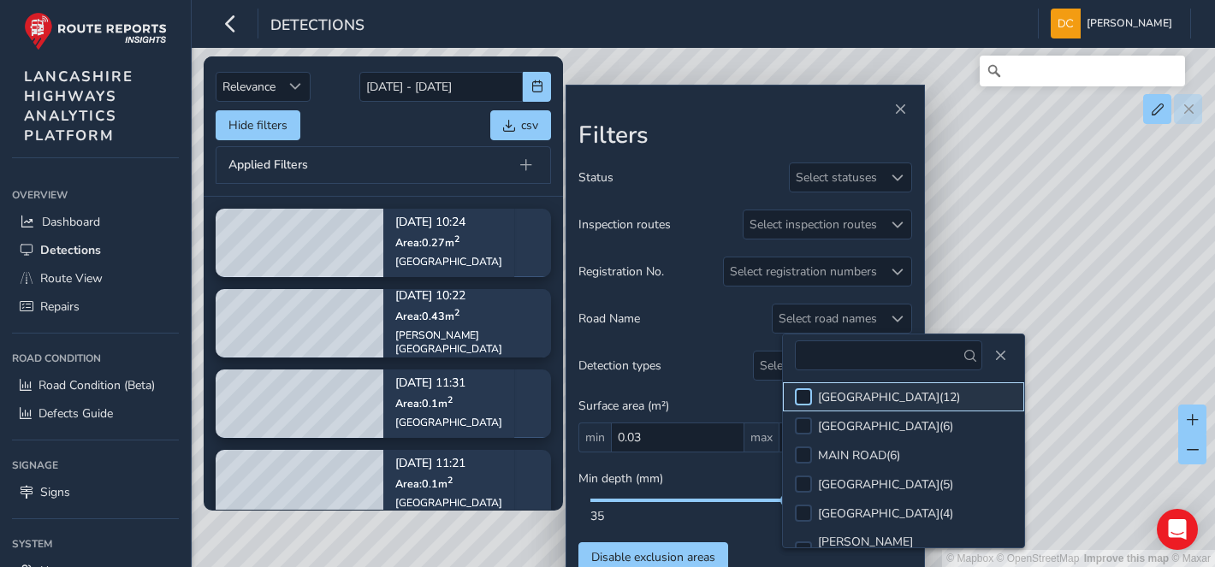
click at [802, 392] on div at bounding box center [803, 396] width 17 height 17
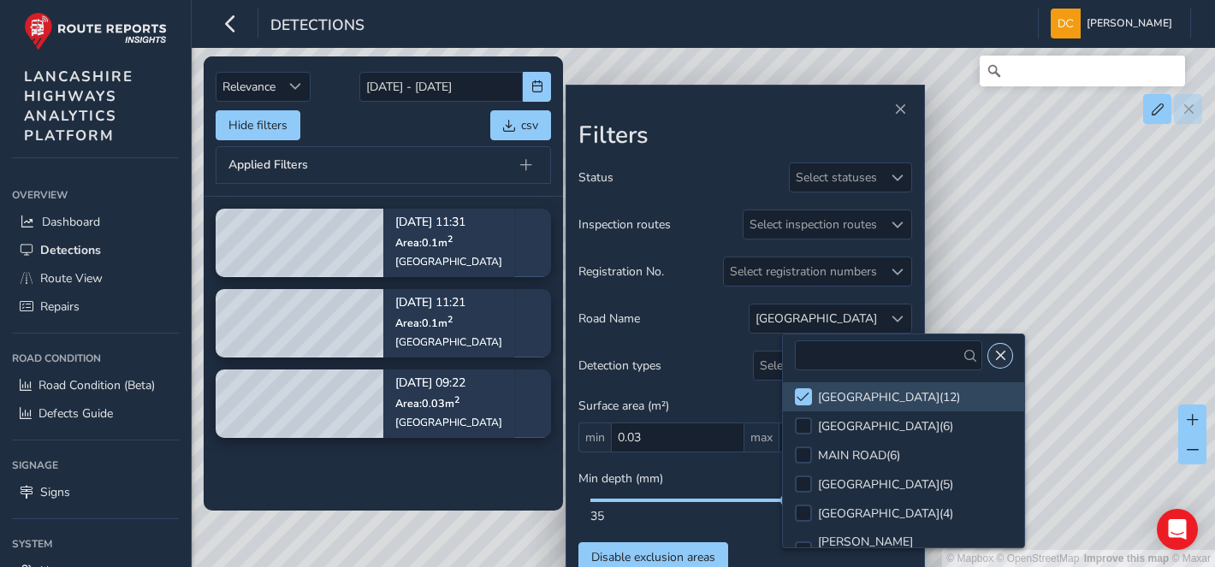
click at [994, 352] on span "Close" at bounding box center [1000, 356] width 12 height 12
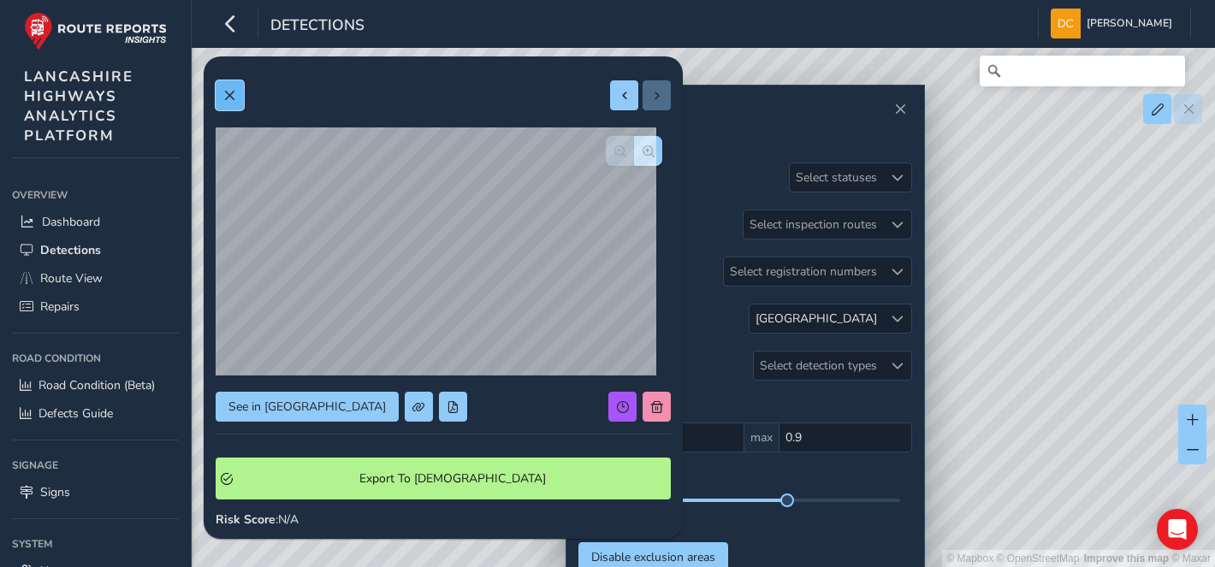
click at [235, 98] on button at bounding box center [230, 95] width 28 height 30
click at [234, 96] on span at bounding box center [229, 96] width 12 height 12
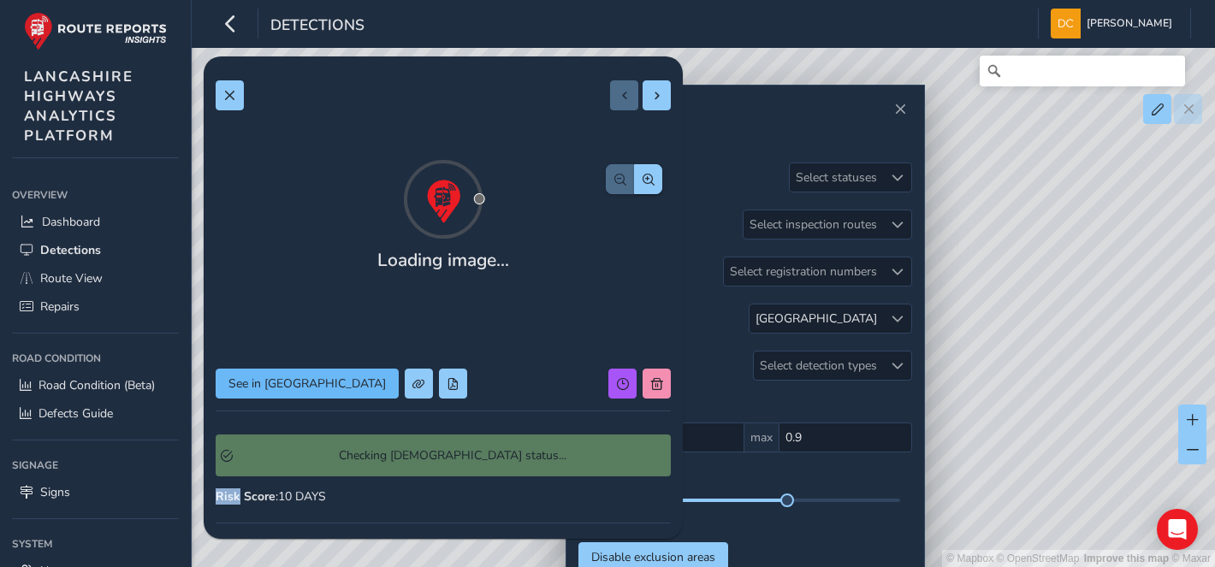
drag, startPoint x: 325, startPoint y: 360, endPoint x: 308, endPoint y: 399, distance: 42.1
click at [308, 399] on div "Loading image... See in Route View Checking Symology status... Risk Score : 10 …" at bounding box center [443, 469] width 455 height 802
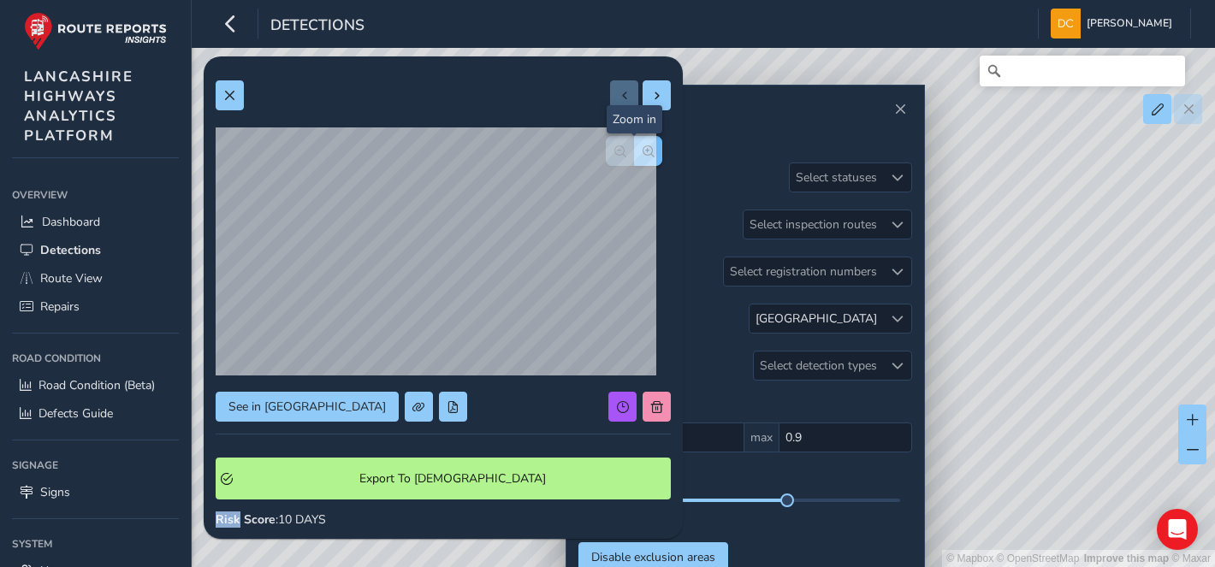
click at [642, 151] on span "button" at bounding box center [648, 151] width 12 height 12
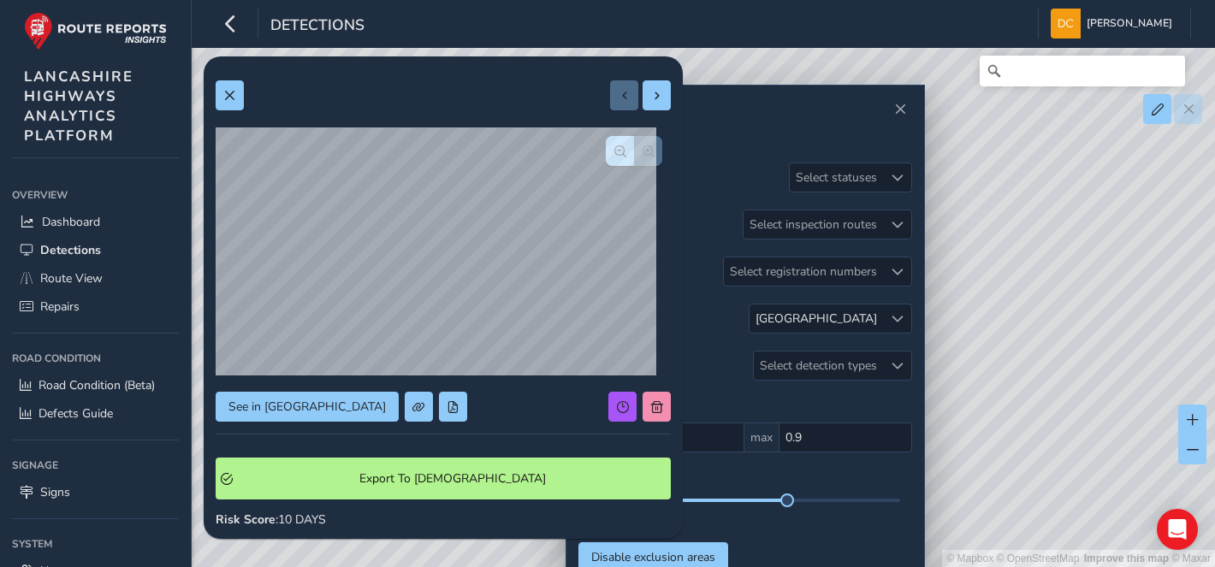
click at [630, 151] on div at bounding box center [634, 151] width 56 height 30
click at [228, 91] on span at bounding box center [229, 96] width 12 height 12
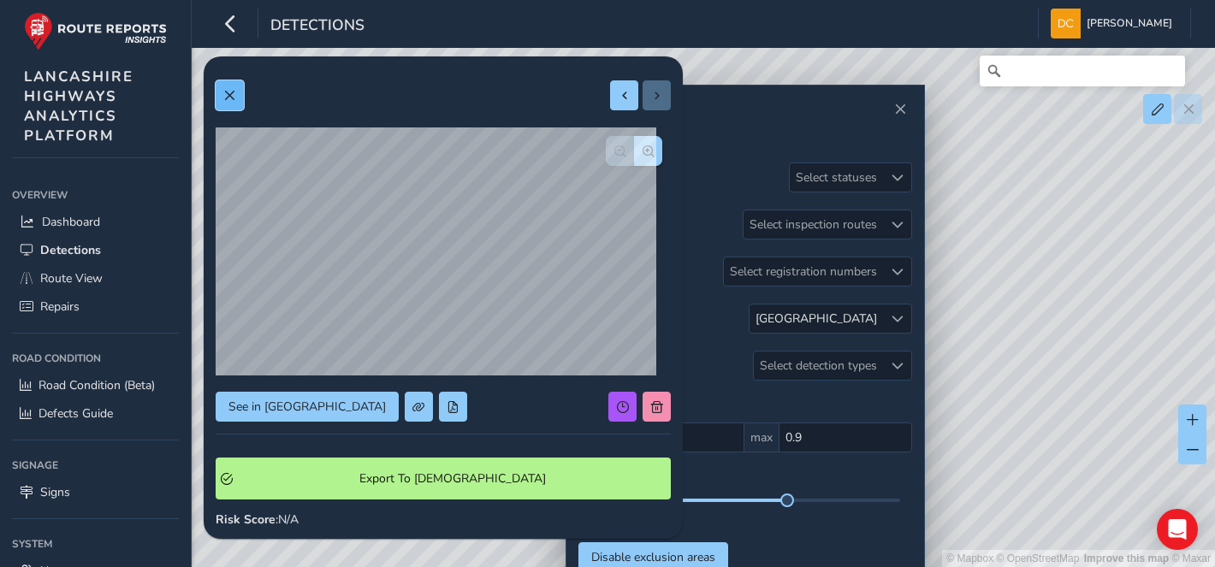
click at [237, 83] on button at bounding box center [230, 95] width 28 height 30
click at [236, 98] on button at bounding box center [230, 95] width 28 height 30
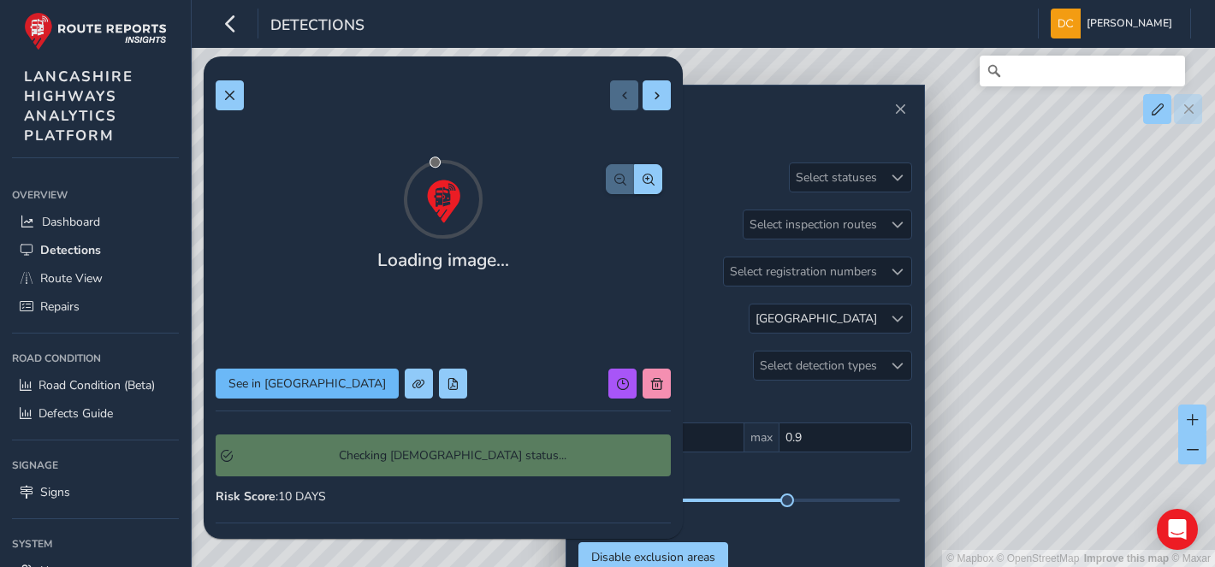
click at [314, 411] on div "Loading image... See in Route View Checking Symology status... Risk Score : 10 …" at bounding box center [443, 494] width 455 height 852
